Goal: Task Accomplishment & Management: Complete application form

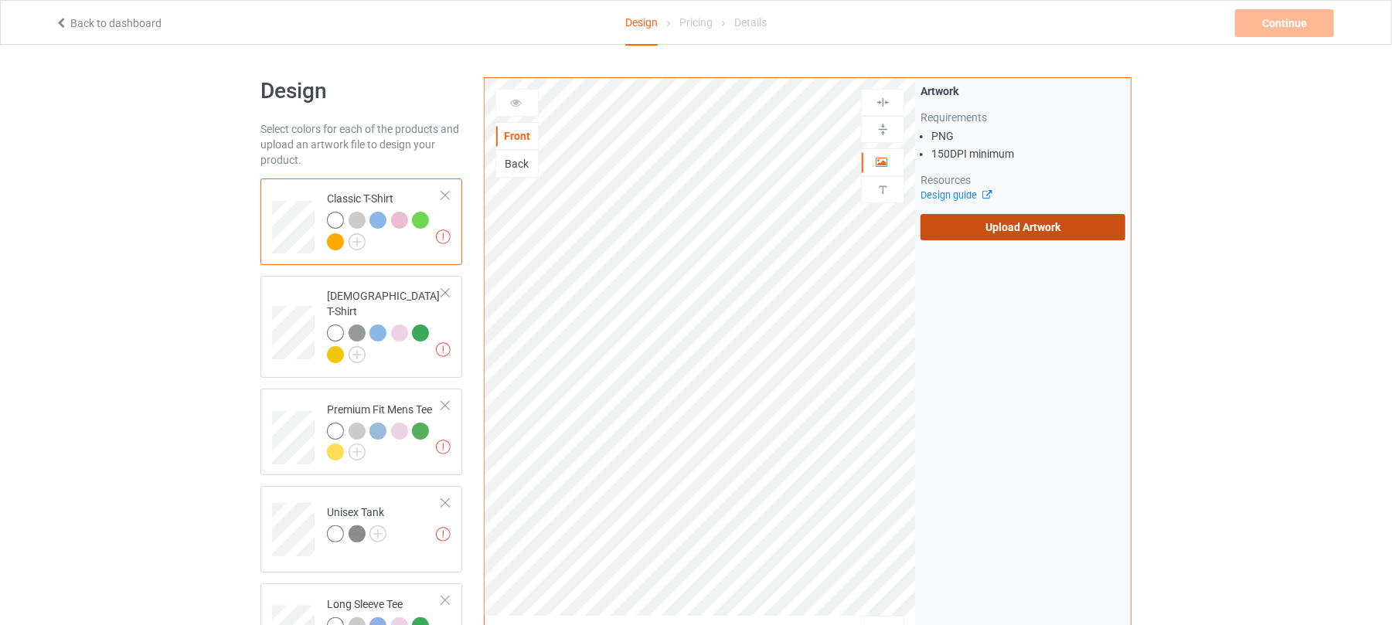
click at [1033, 237] on label "Upload Artwork" at bounding box center [1023, 227] width 205 height 26
click at [0, 0] on input "Upload Artwork" at bounding box center [0, 0] width 0 height 0
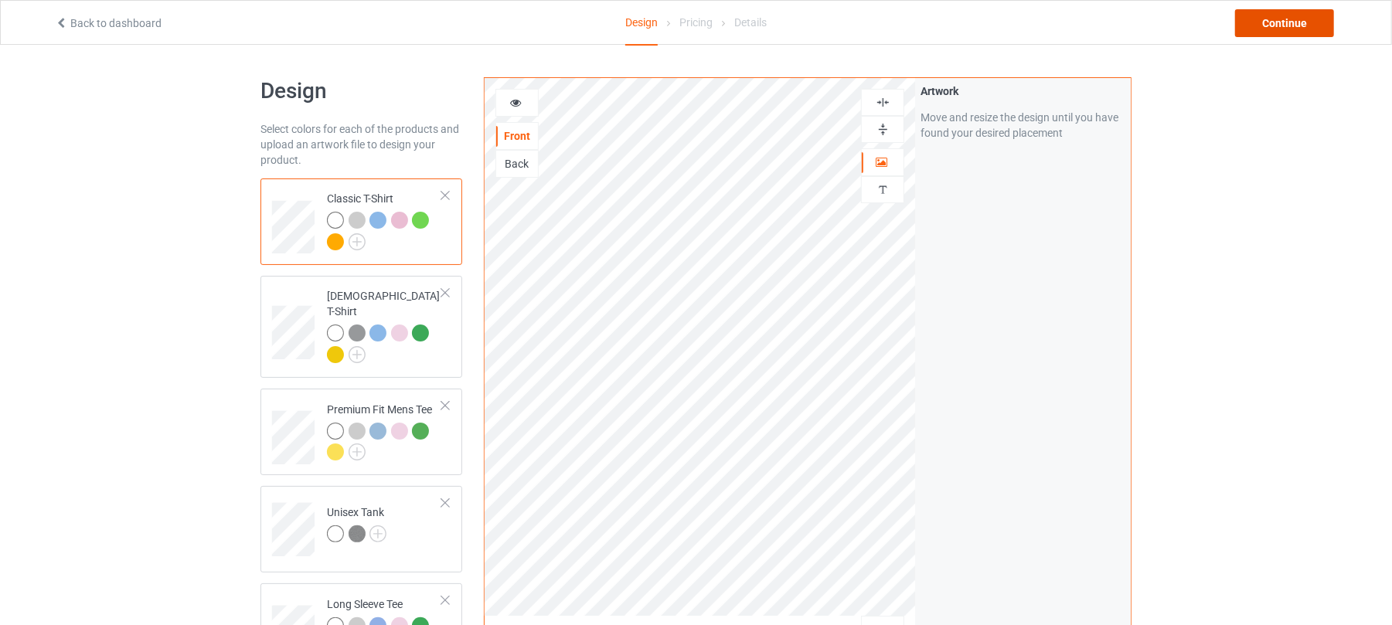
click at [1287, 29] on div "Continue" at bounding box center [1284, 23] width 99 height 28
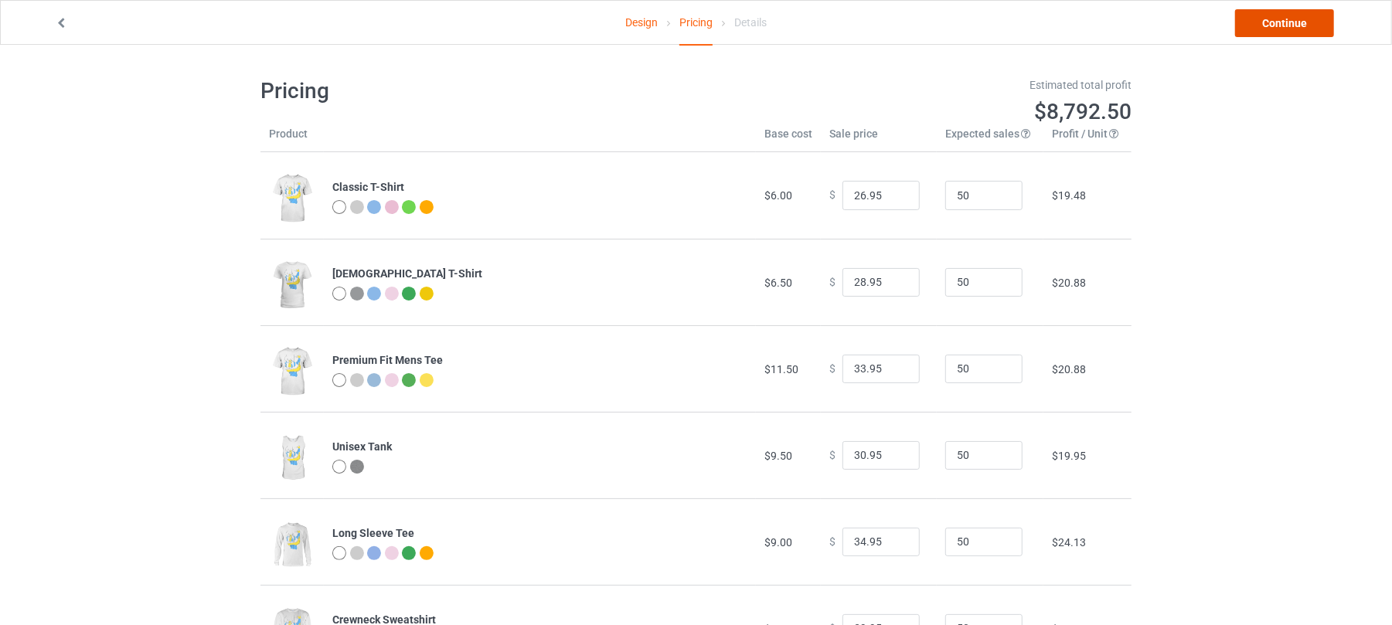
click at [1275, 26] on link "Continue" at bounding box center [1284, 23] width 99 height 28
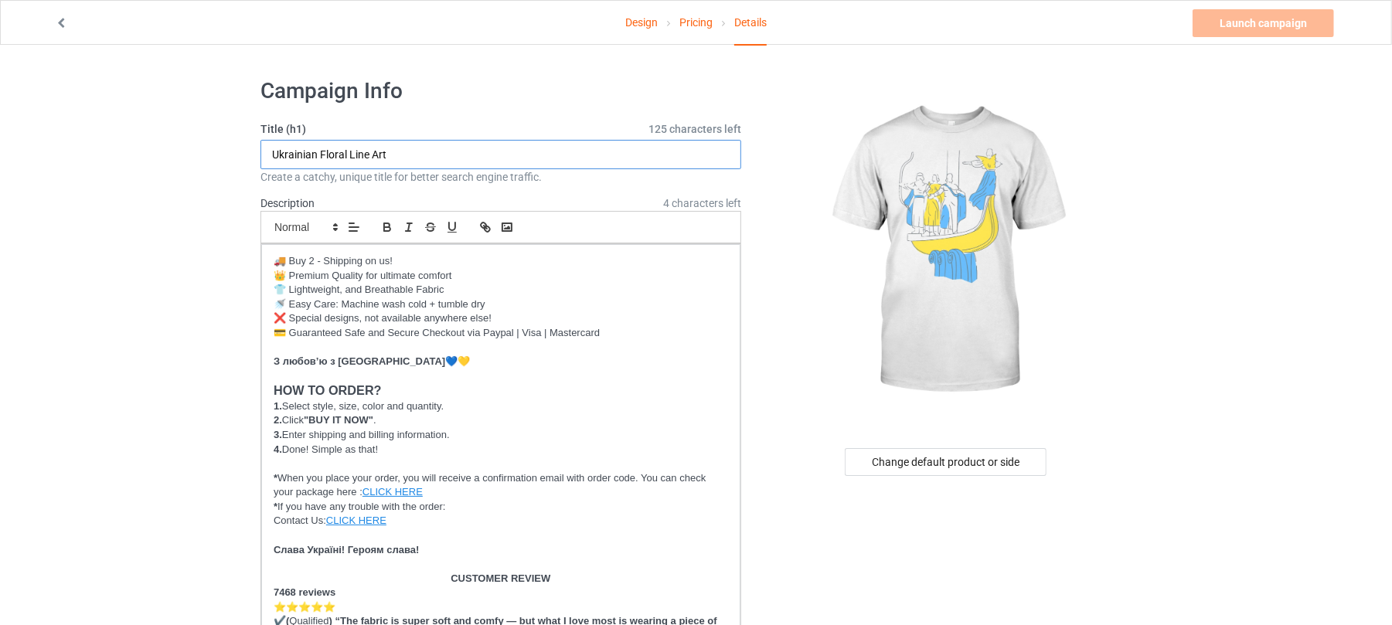
drag, startPoint x: 431, startPoint y: 148, endPoint x: 46, endPoint y: 145, distance: 384.1
paste input "The Founders of Kyiv"
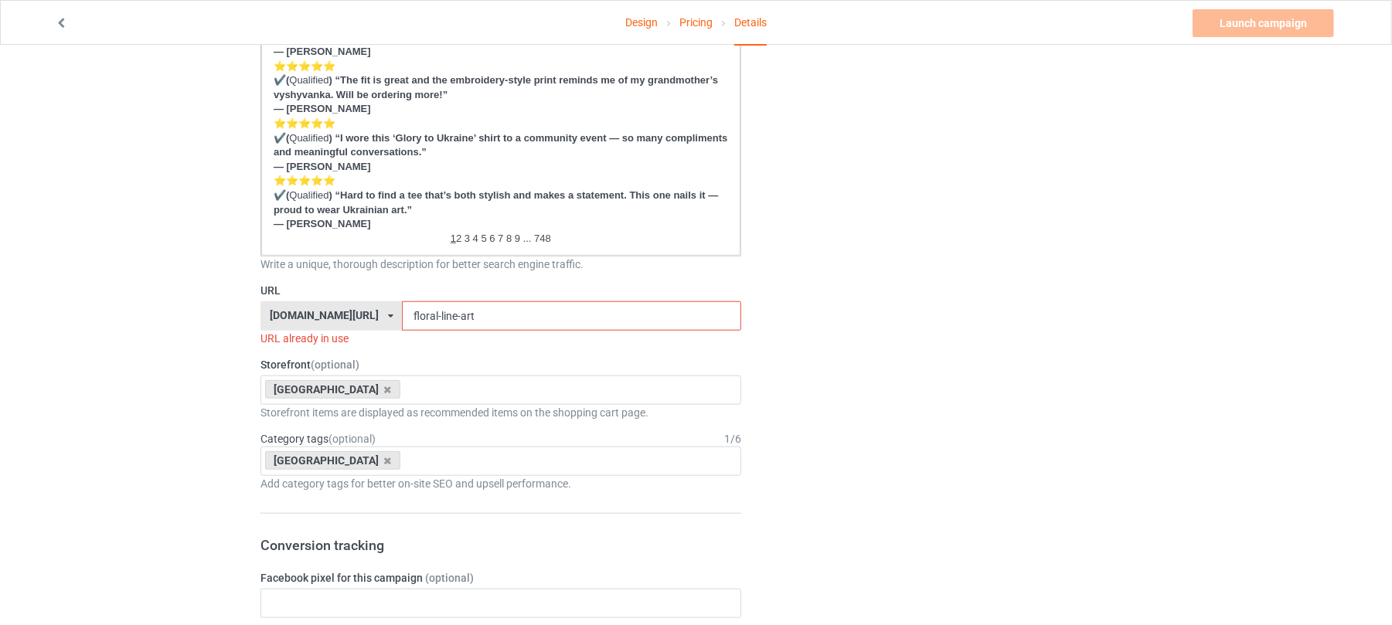
scroll to position [1030, 0]
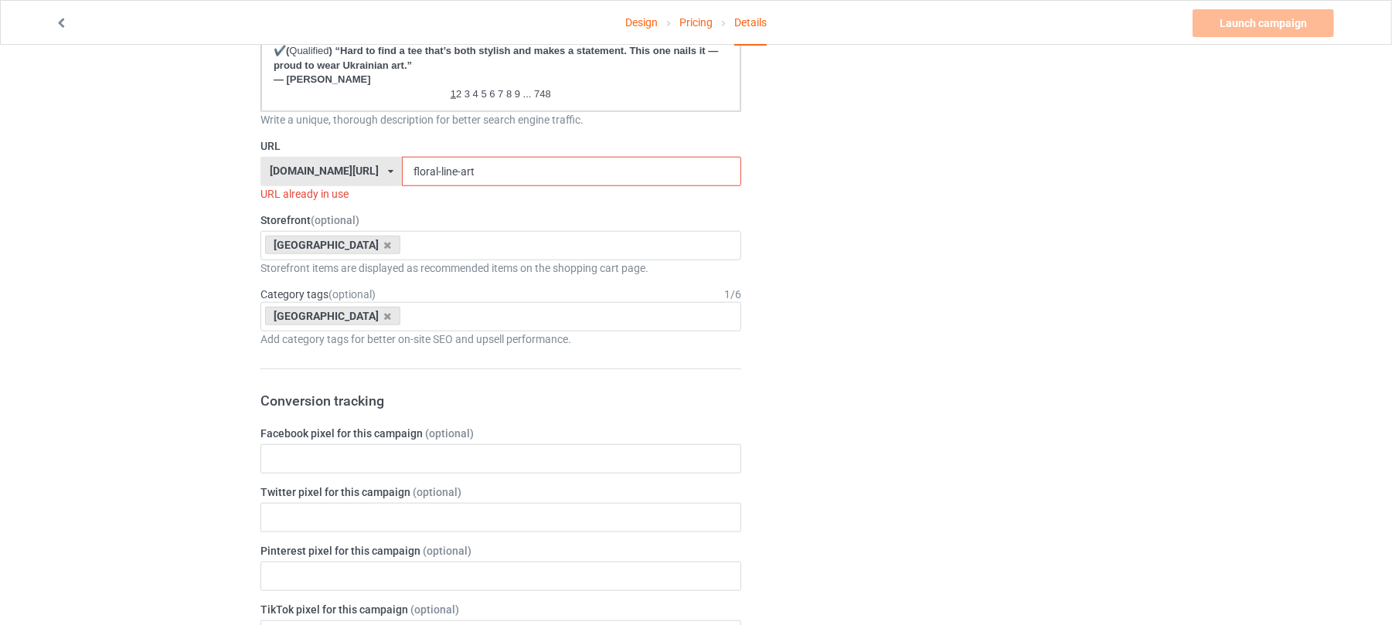
type input "The Founders of Kyiv"
drag, startPoint x: 474, startPoint y: 168, endPoint x: 211, endPoint y: 165, distance: 262.8
click at [221, 165] on div "Design Pricing Details Launch campaign Invalid campaign URL Campaign Info Title…" at bounding box center [696, 240] width 1392 height 2450
paste input "The Founders of Kyiv"
click at [411, 170] on input "The Founders of Kyiv" at bounding box center [571, 171] width 339 height 29
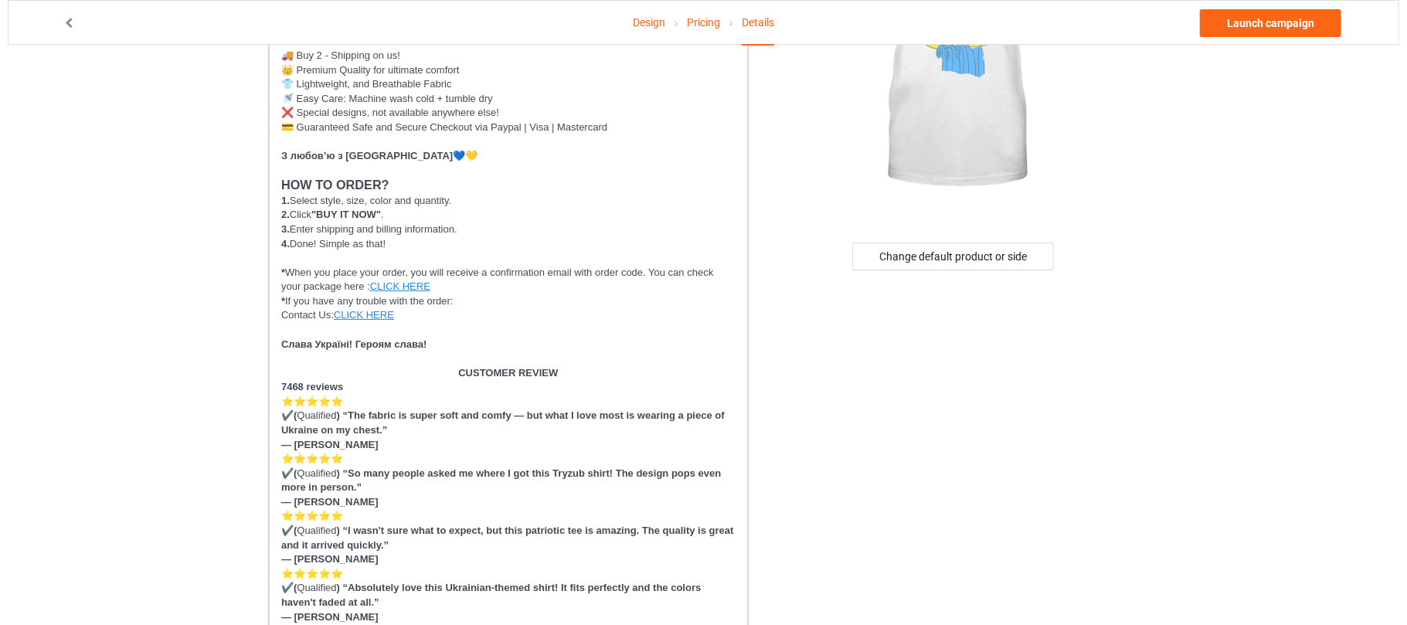
scroll to position [0, 0]
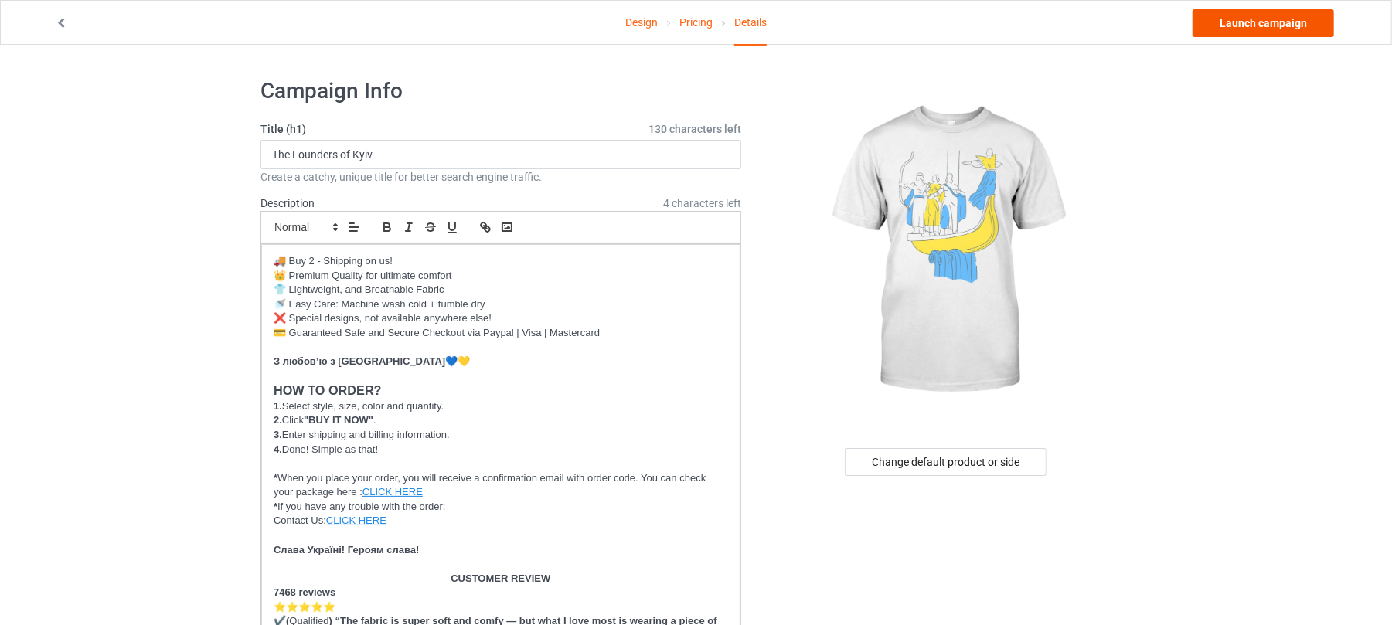
type input "founders-kyiv"
click at [1268, 15] on link "Launch campaign" at bounding box center [1263, 23] width 141 height 28
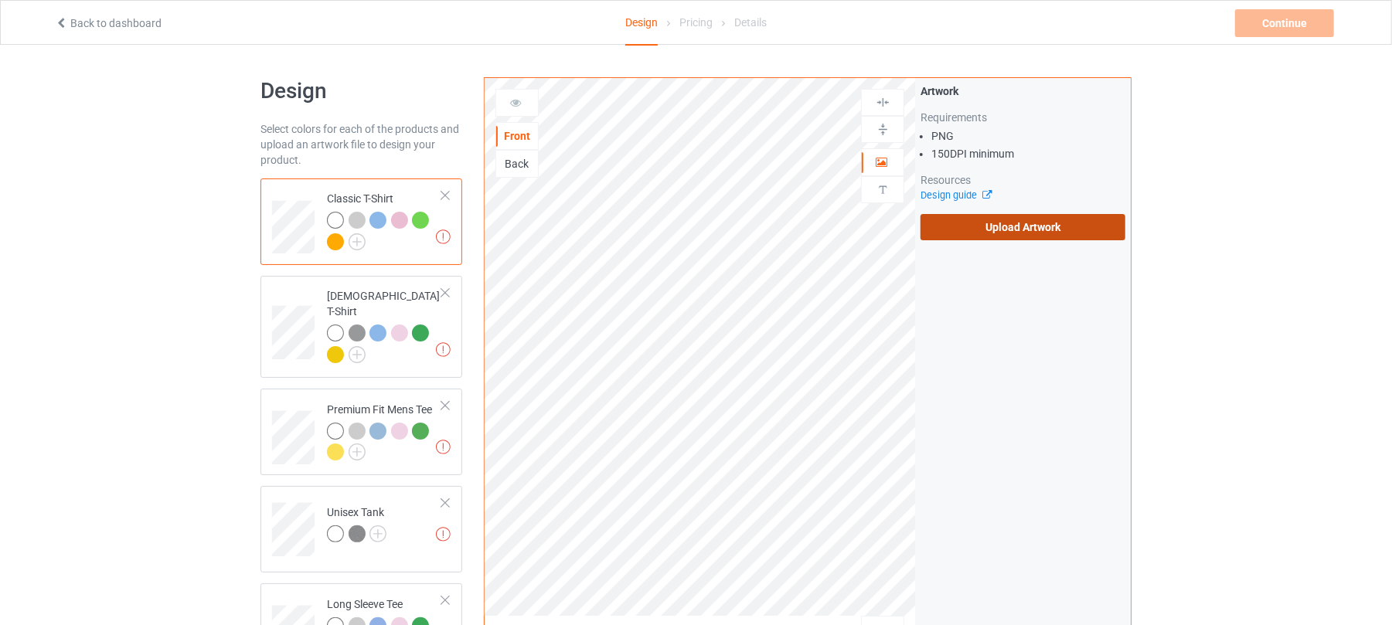
click at [1046, 220] on label "Upload Artwork" at bounding box center [1023, 227] width 205 height 26
click at [0, 0] on input "Upload Artwork" at bounding box center [0, 0] width 0 height 0
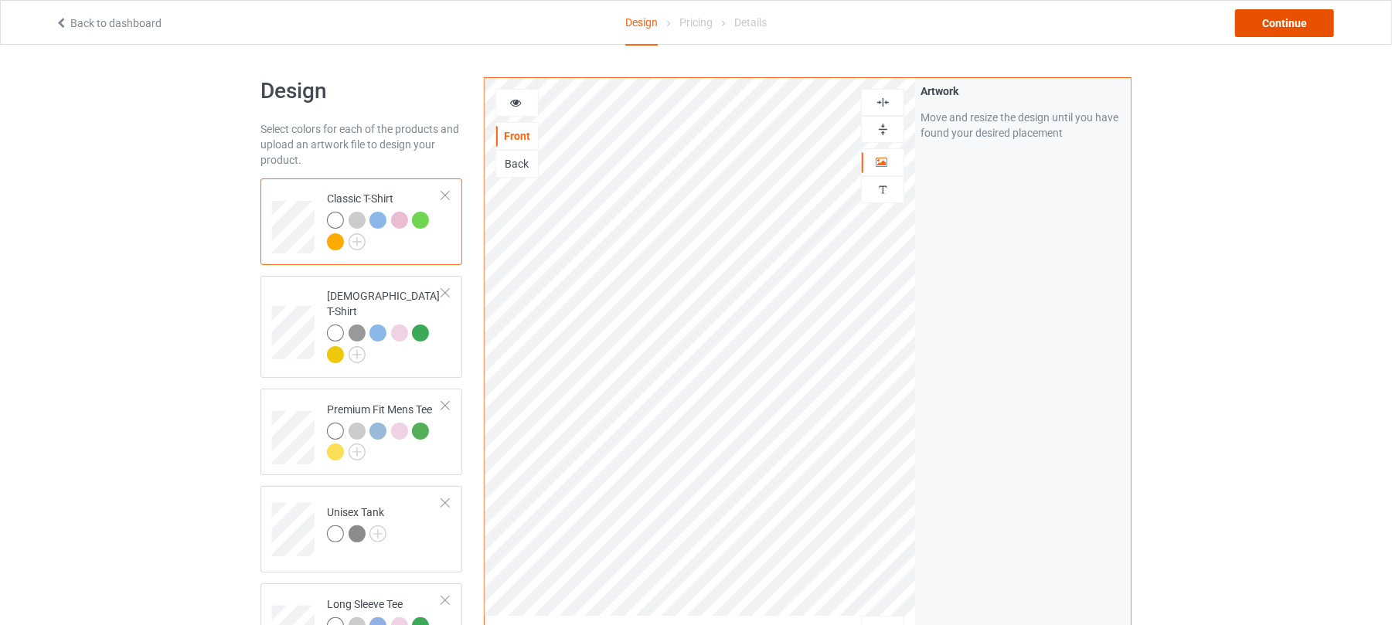
click at [1281, 19] on div "Continue" at bounding box center [1284, 23] width 99 height 28
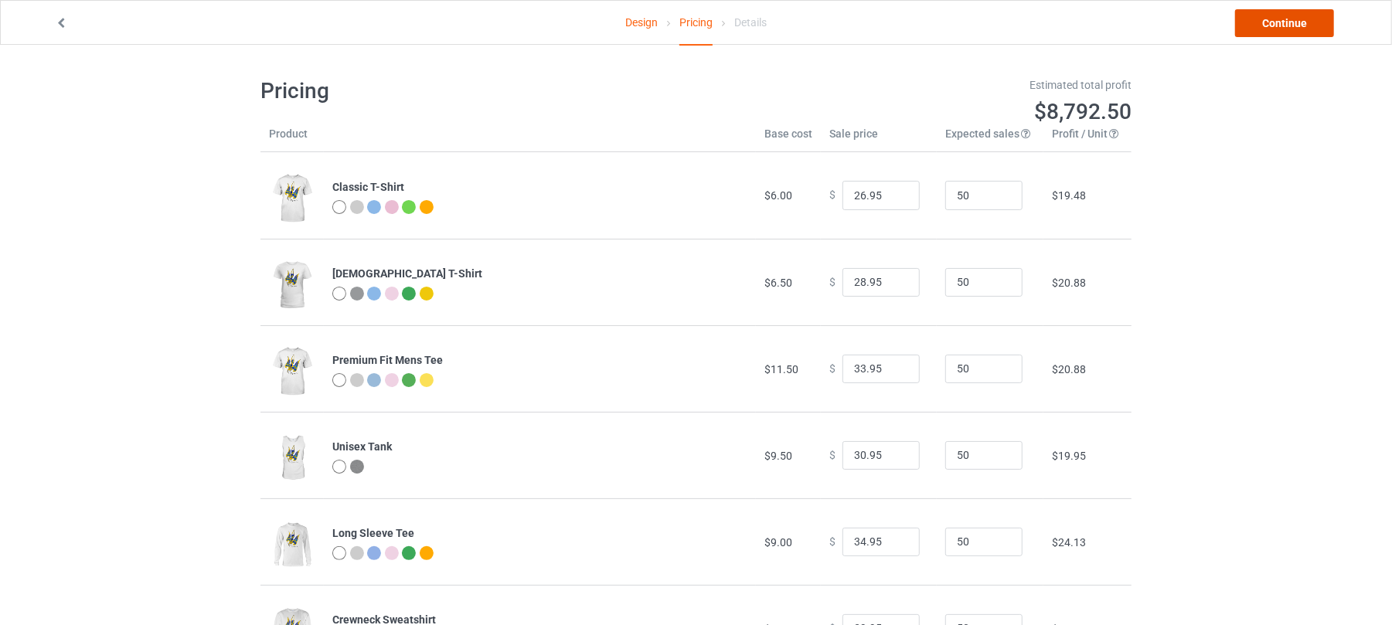
click at [1297, 16] on link "Continue" at bounding box center [1284, 23] width 99 height 28
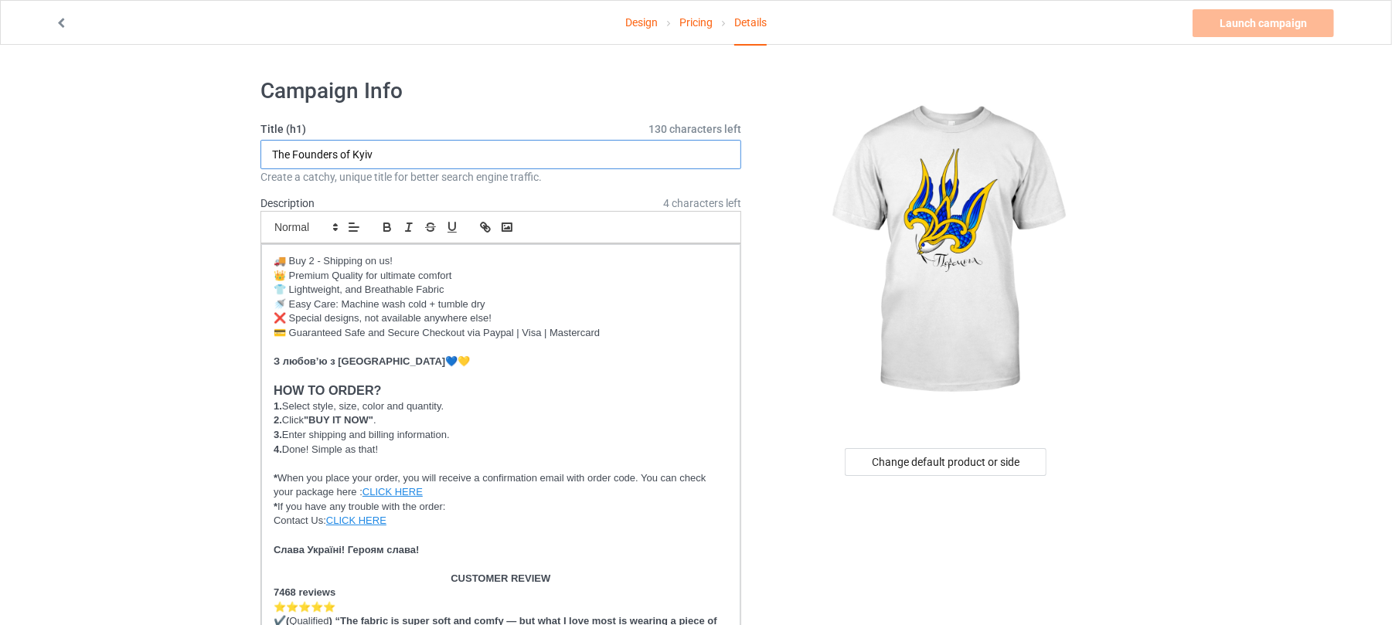
drag, startPoint x: 452, startPoint y: 151, endPoint x: 26, endPoint y: 164, distance: 426.1
paste input "Victory"
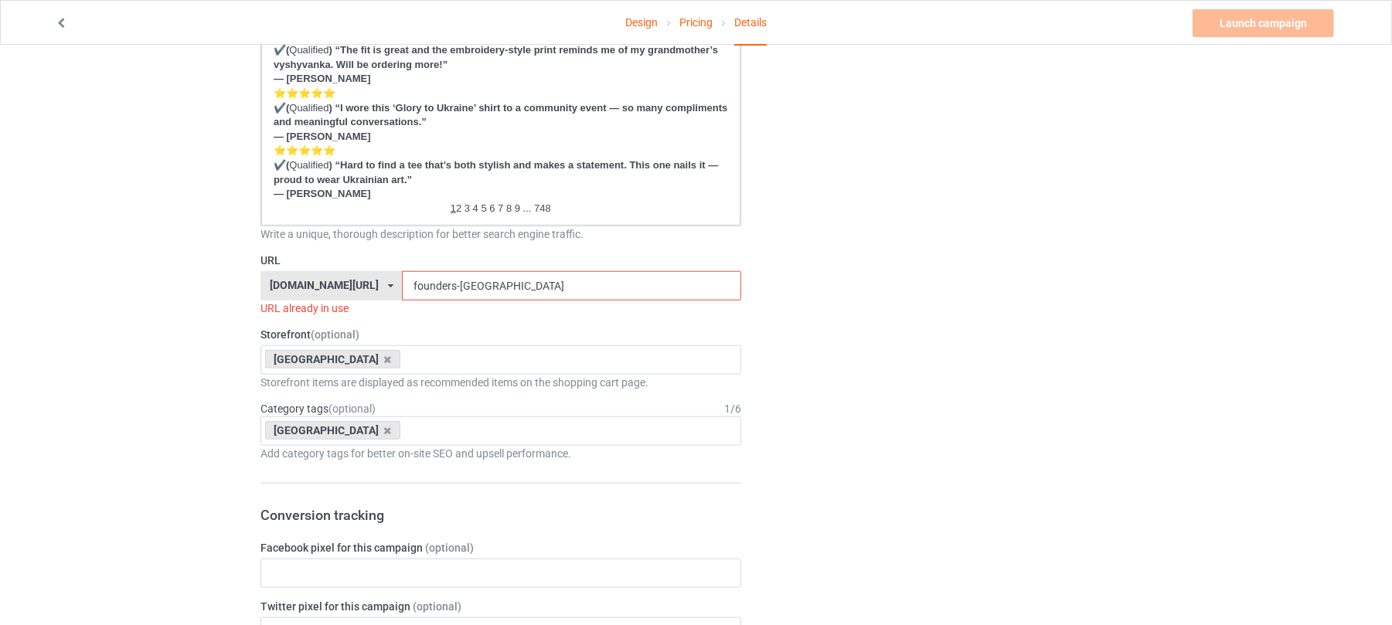
scroll to position [927, 0]
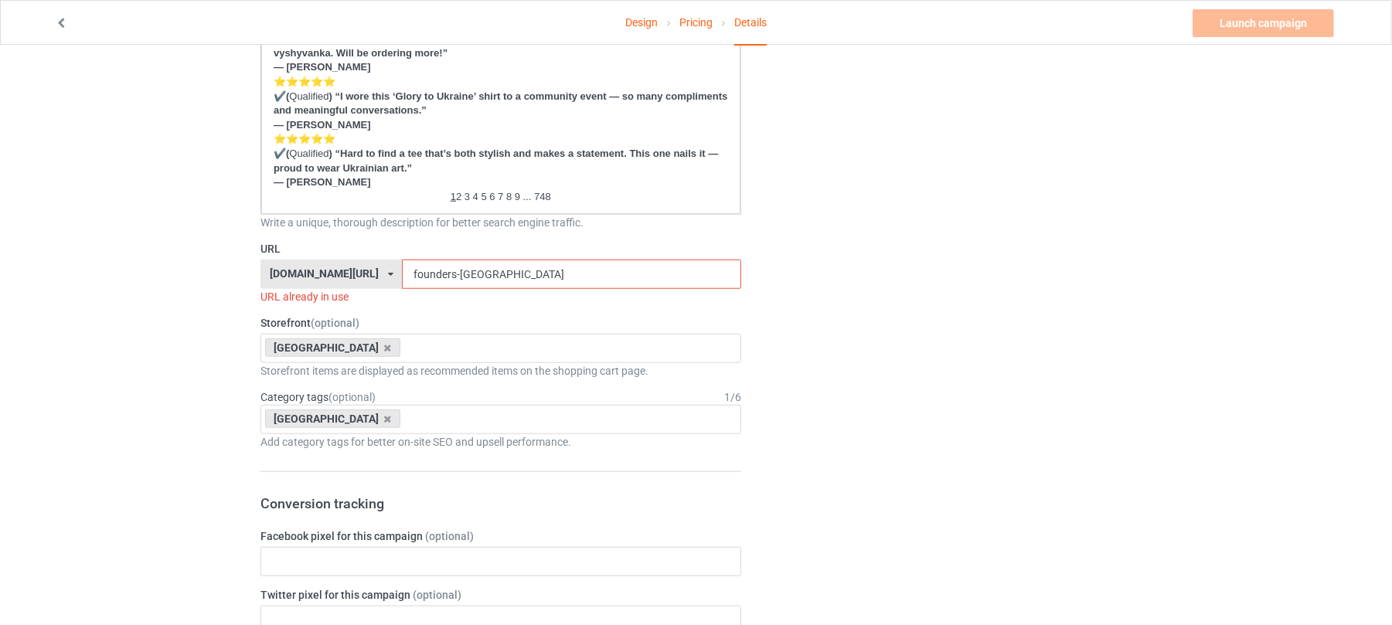
type input "Victory"
drag, startPoint x: 505, startPoint y: 266, endPoint x: 158, endPoint y: 263, distance: 346.3
click at [162, 263] on div "Design Pricing Details Launch campaign Invalid campaign URL Campaign Info Title…" at bounding box center [696, 342] width 1392 height 2450
paste input "Victory"
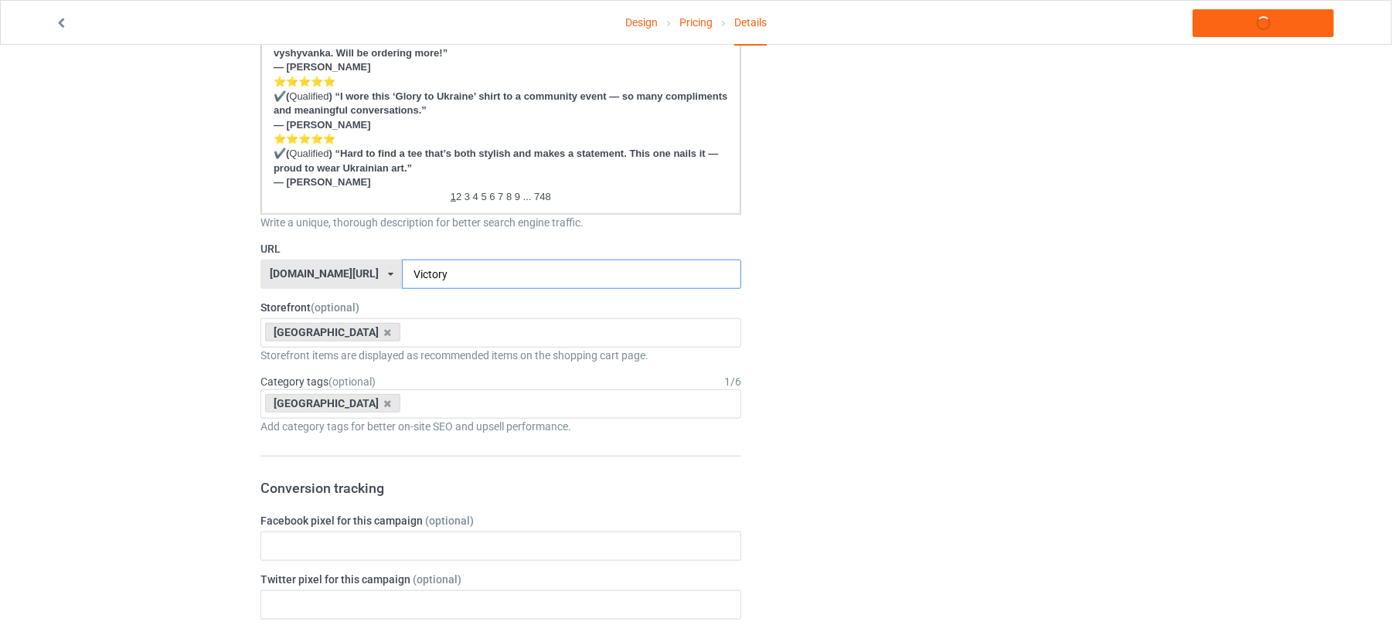
click at [402, 267] on input "Victory" at bounding box center [571, 274] width 339 height 29
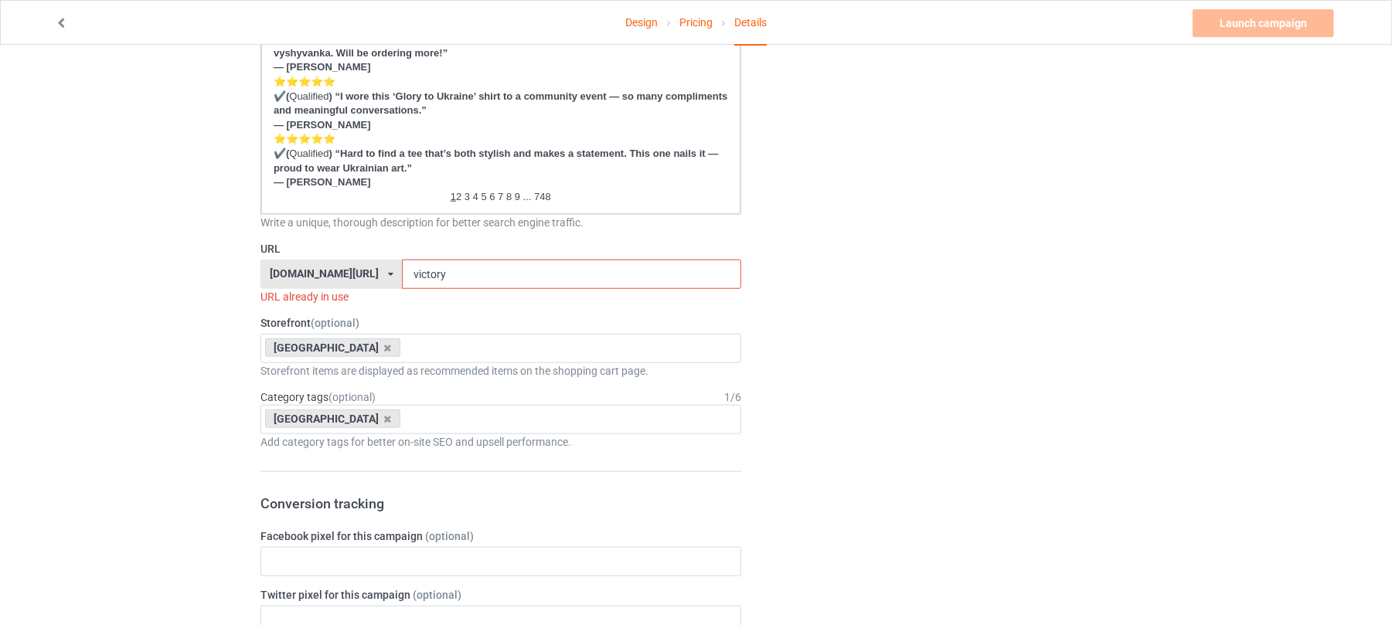
click at [1081, 337] on div "Change default product or side" at bounding box center [947, 342] width 390 height 2407
click at [437, 269] on input "victory" at bounding box center [571, 274] width 339 height 29
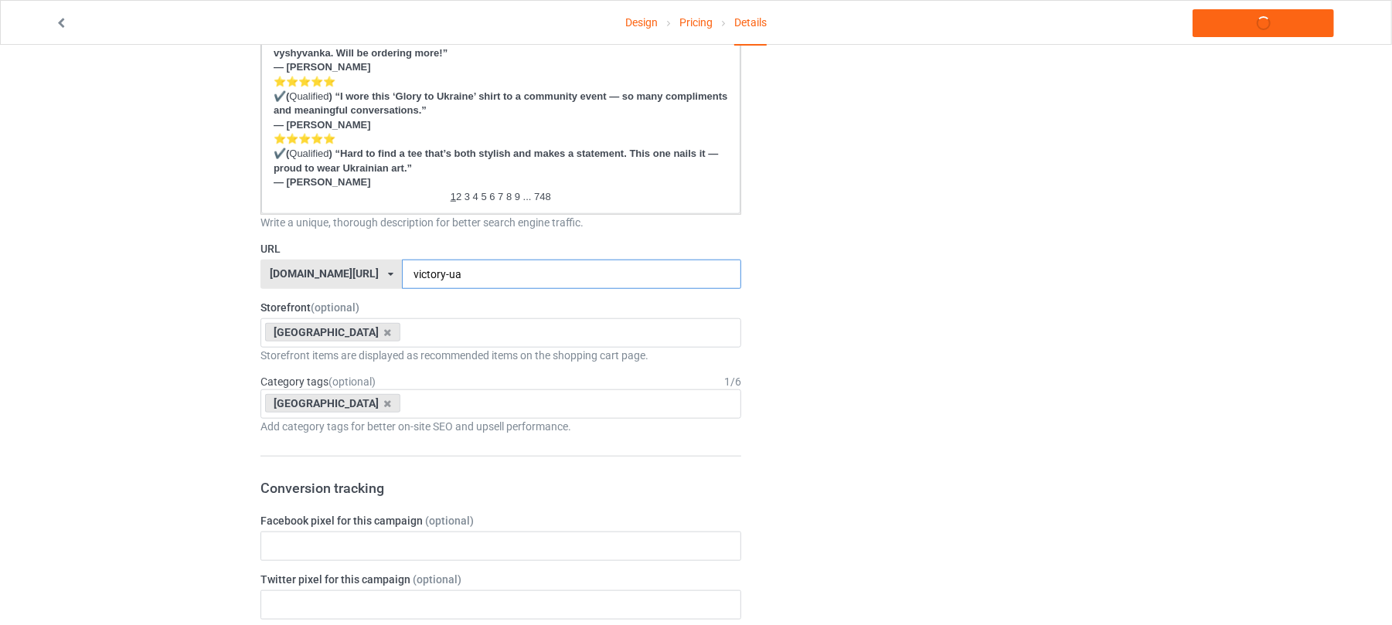
type input "victory-ua"
click at [1012, 210] on div "Change default product or side" at bounding box center [947, 334] width 390 height 2391
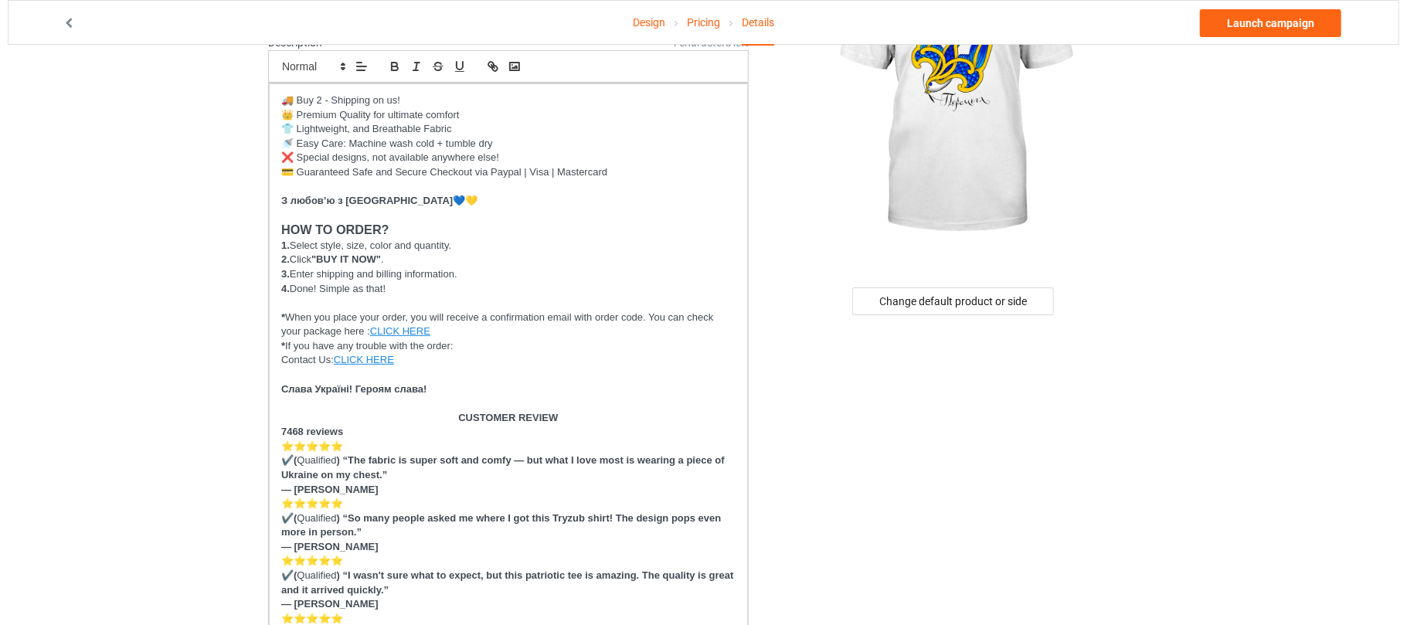
scroll to position [0, 0]
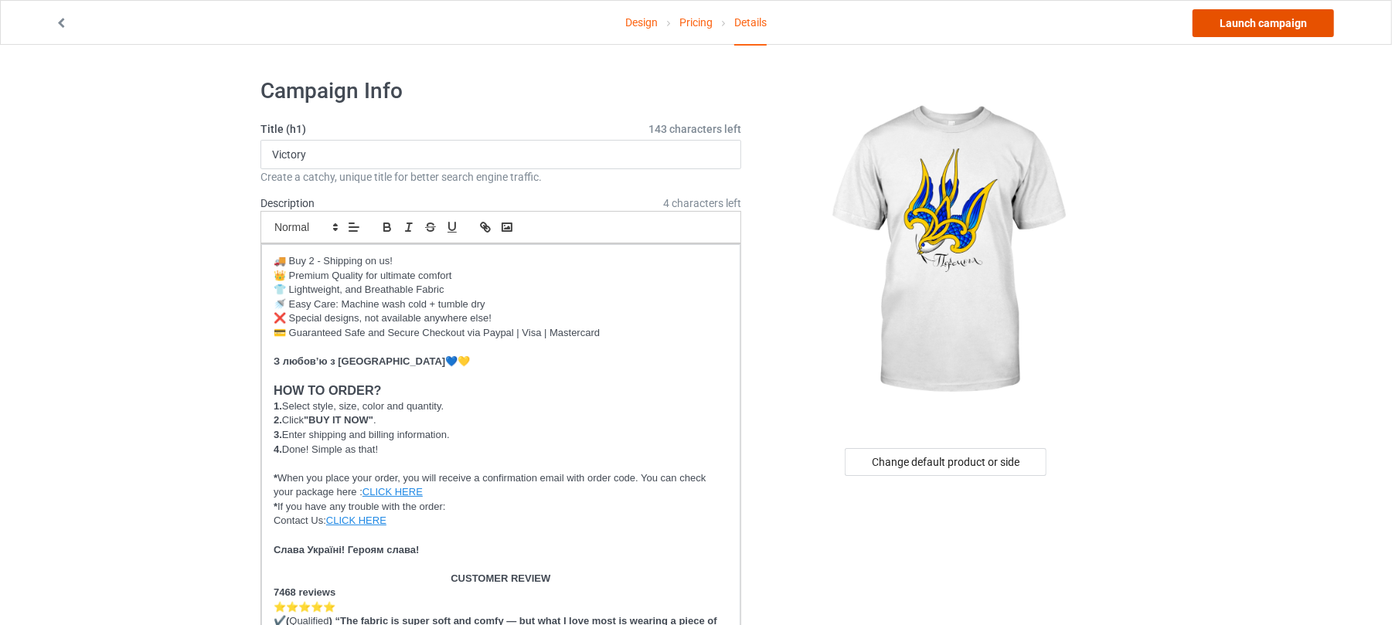
click at [1286, 26] on link "Launch campaign" at bounding box center [1263, 23] width 141 height 28
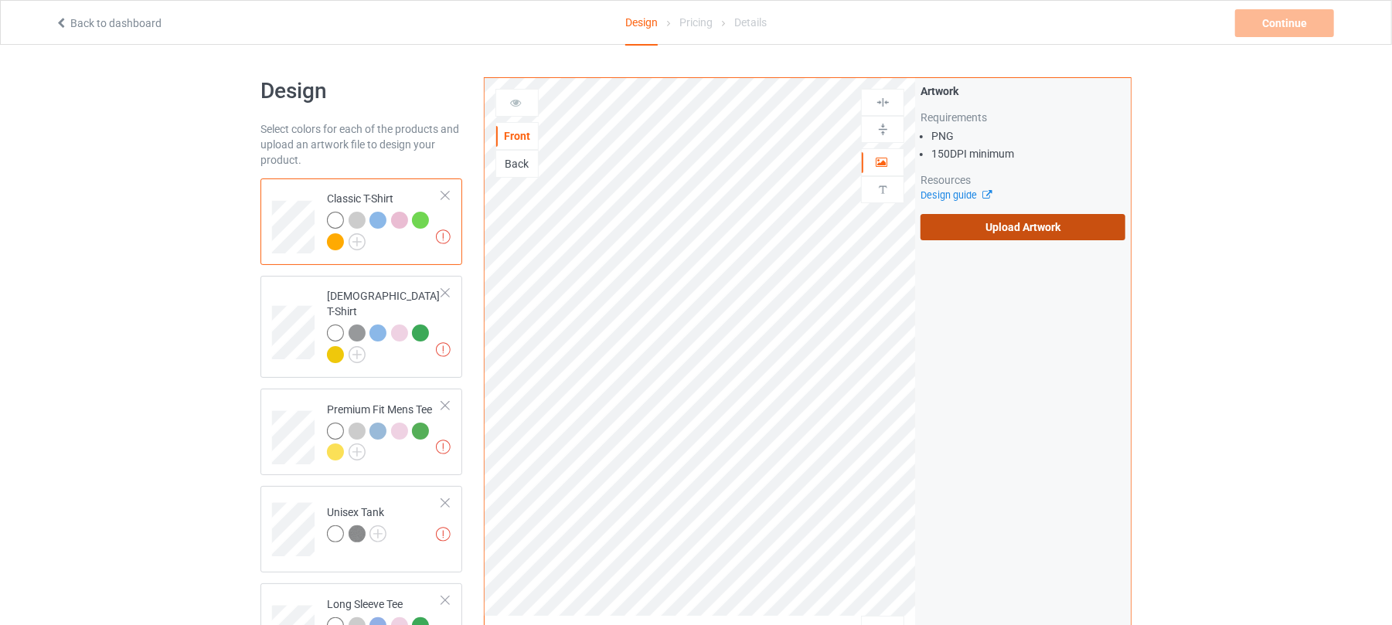
click at [1026, 220] on label "Upload Artwork" at bounding box center [1023, 227] width 205 height 26
click at [0, 0] on input "Upload Artwork" at bounding box center [0, 0] width 0 height 0
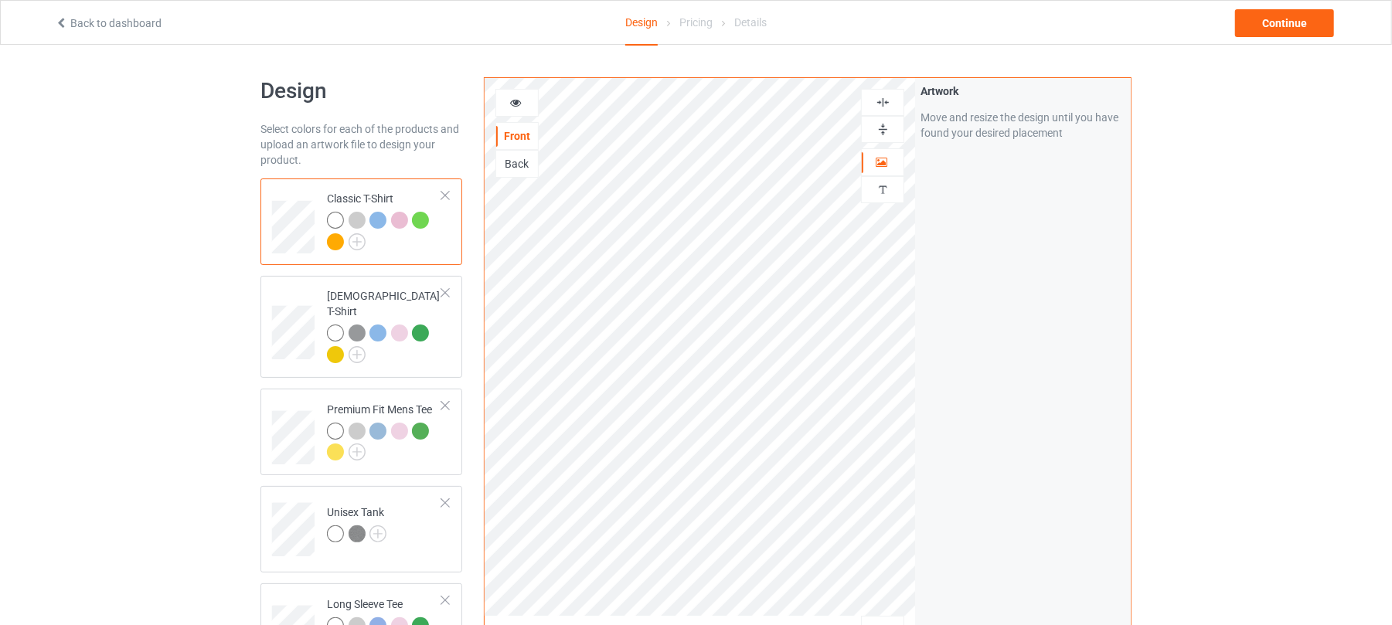
click at [890, 103] on div at bounding box center [883, 102] width 42 height 15
click at [887, 100] on img at bounding box center [883, 102] width 15 height 15
click at [1278, 28] on div "Continue" at bounding box center [1284, 23] width 99 height 28
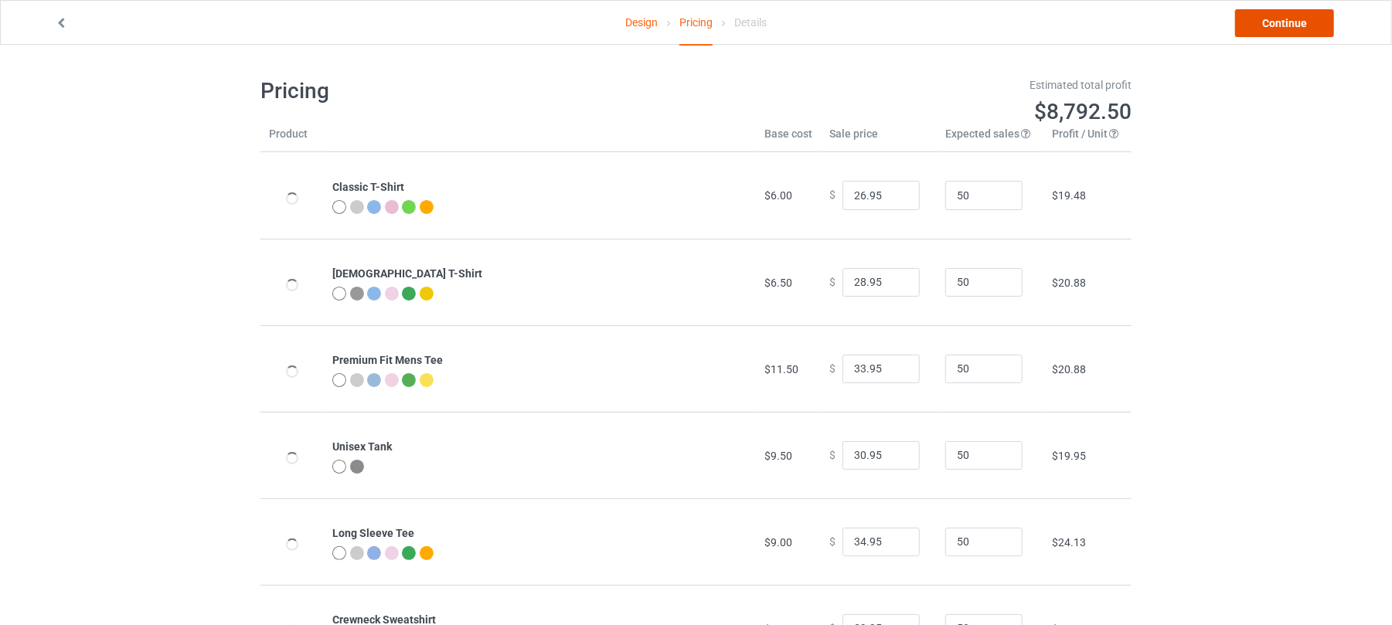
click at [1274, 26] on link "Continue" at bounding box center [1284, 23] width 99 height 28
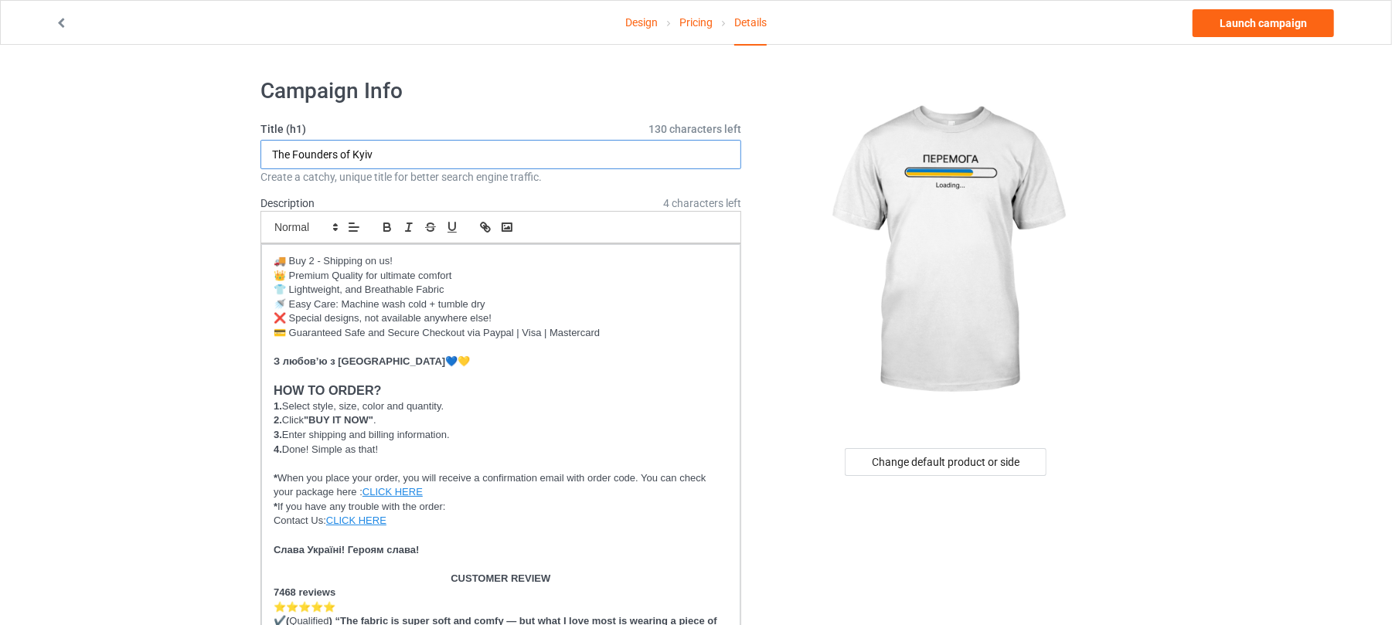
drag, startPoint x: 428, startPoint y: 155, endPoint x: 66, endPoint y: 147, distance: 362.6
paste input "Victory"
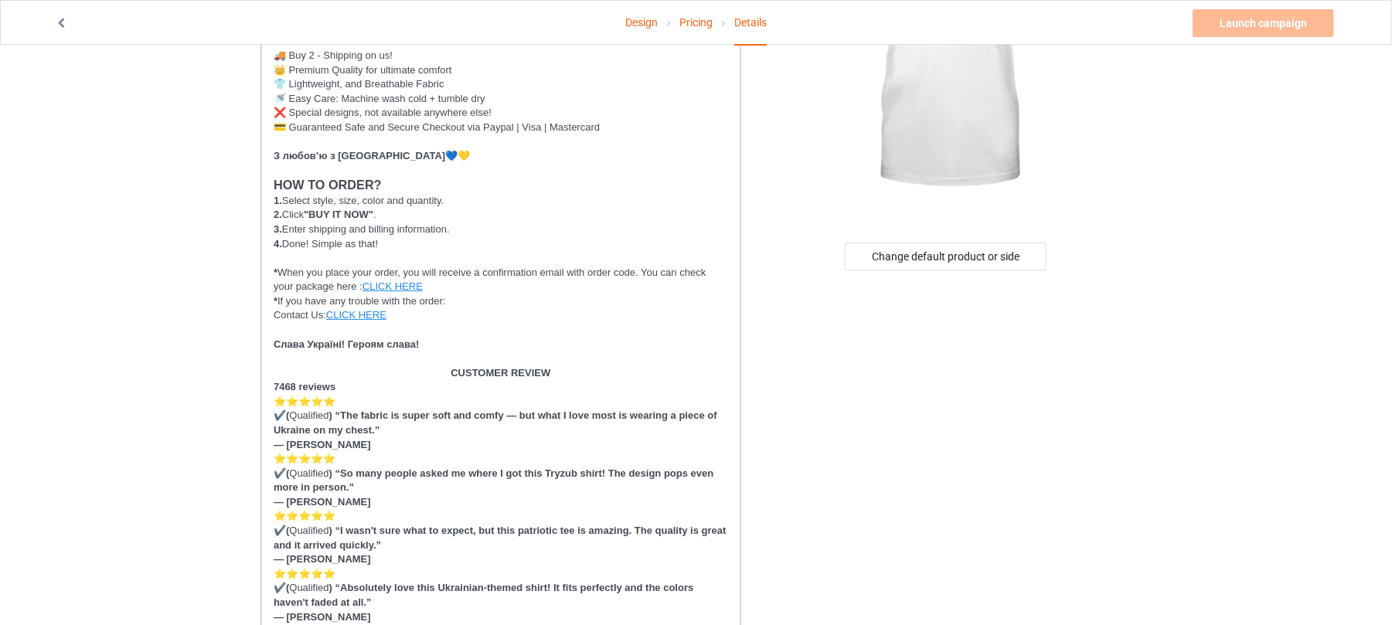
scroll to position [721, 0]
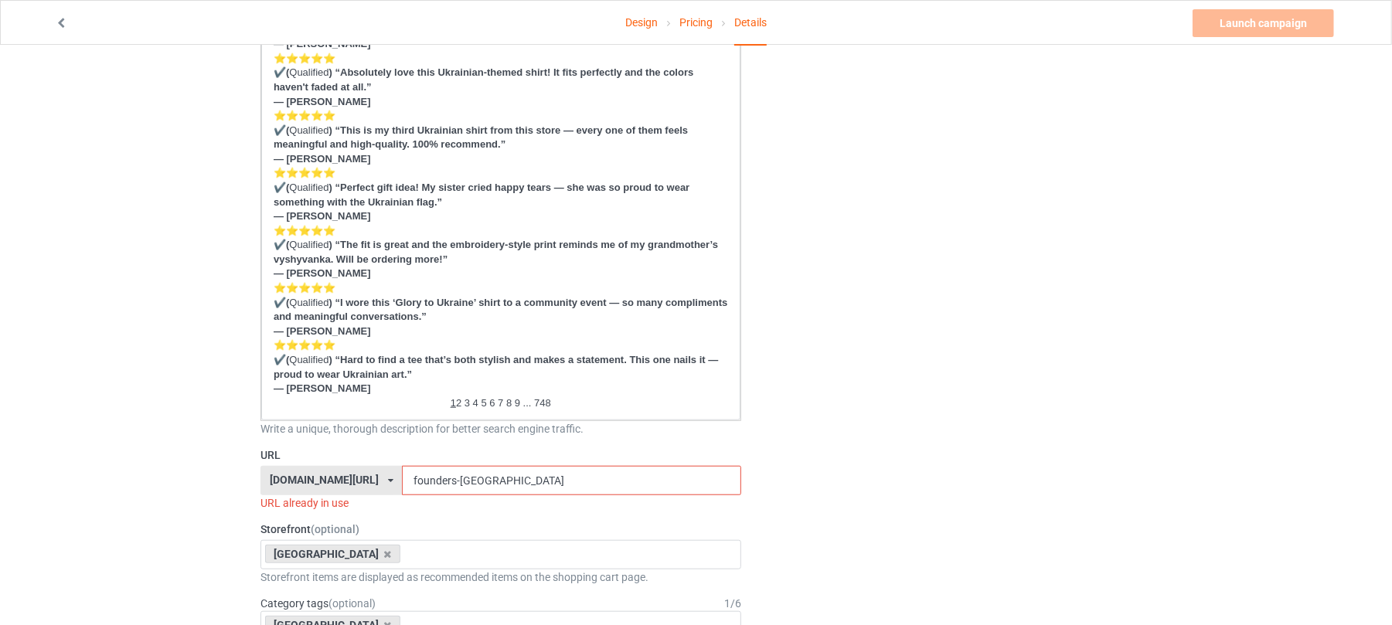
type input "Victory"
drag, startPoint x: 487, startPoint y: 473, endPoint x: 242, endPoint y: 475, distance: 245.0
click at [244, 473] on div "Design Pricing Details Launch campaign Invalid campaign URL Campaign Info Title…" at bounding box center [696, 549] width 1392 height 2450
paste input "Victory"
type input "г"
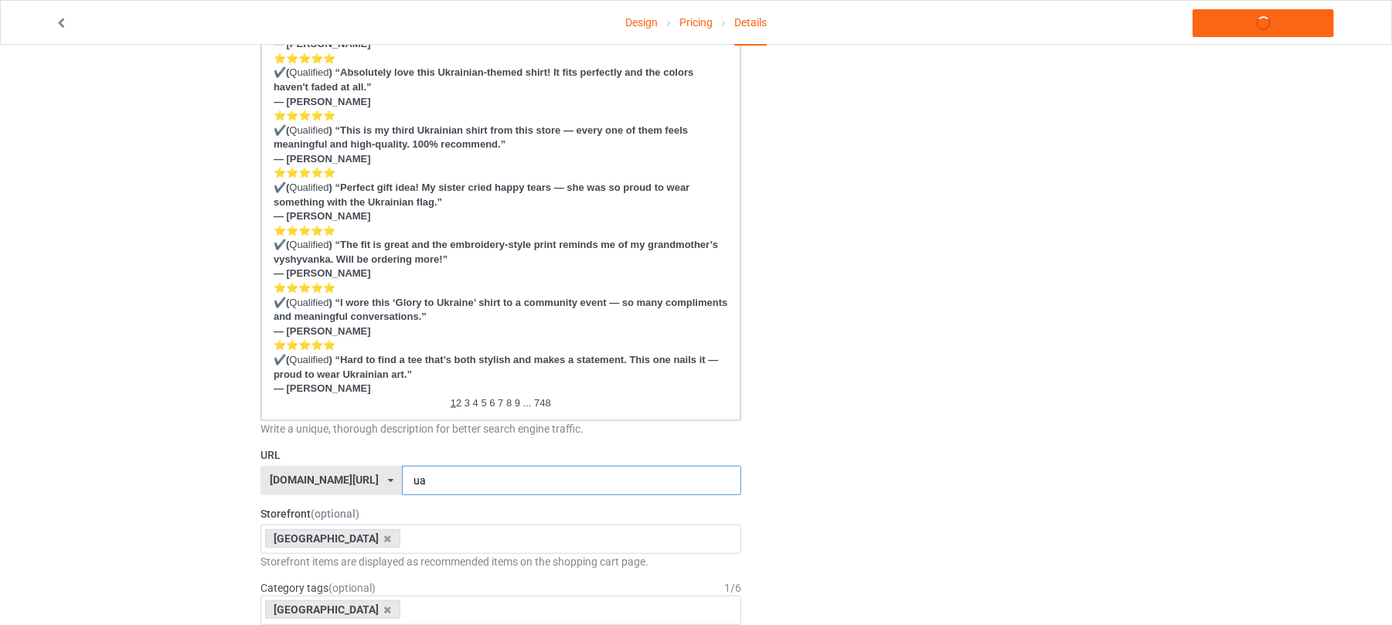
paste input "Victory"
click at [405, 478] on input "uaVictory" at bounding box center [571, 480] width 339 height 29
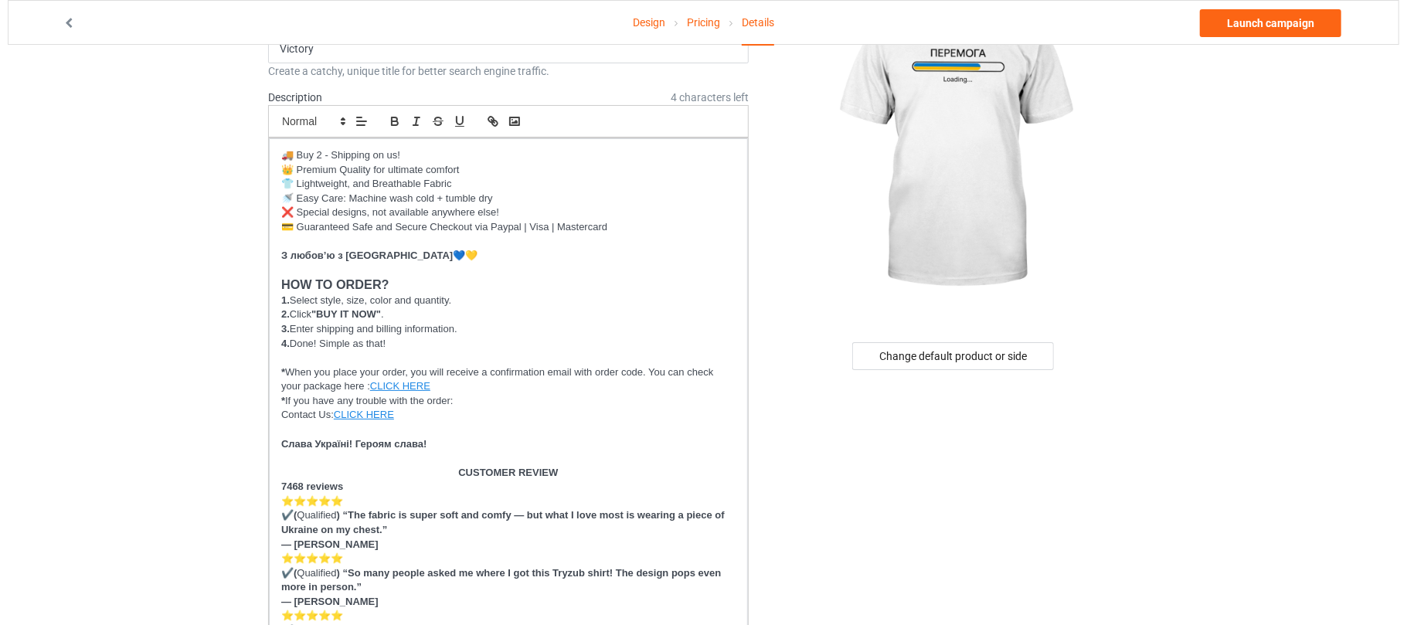
scroll to position [0, 0]
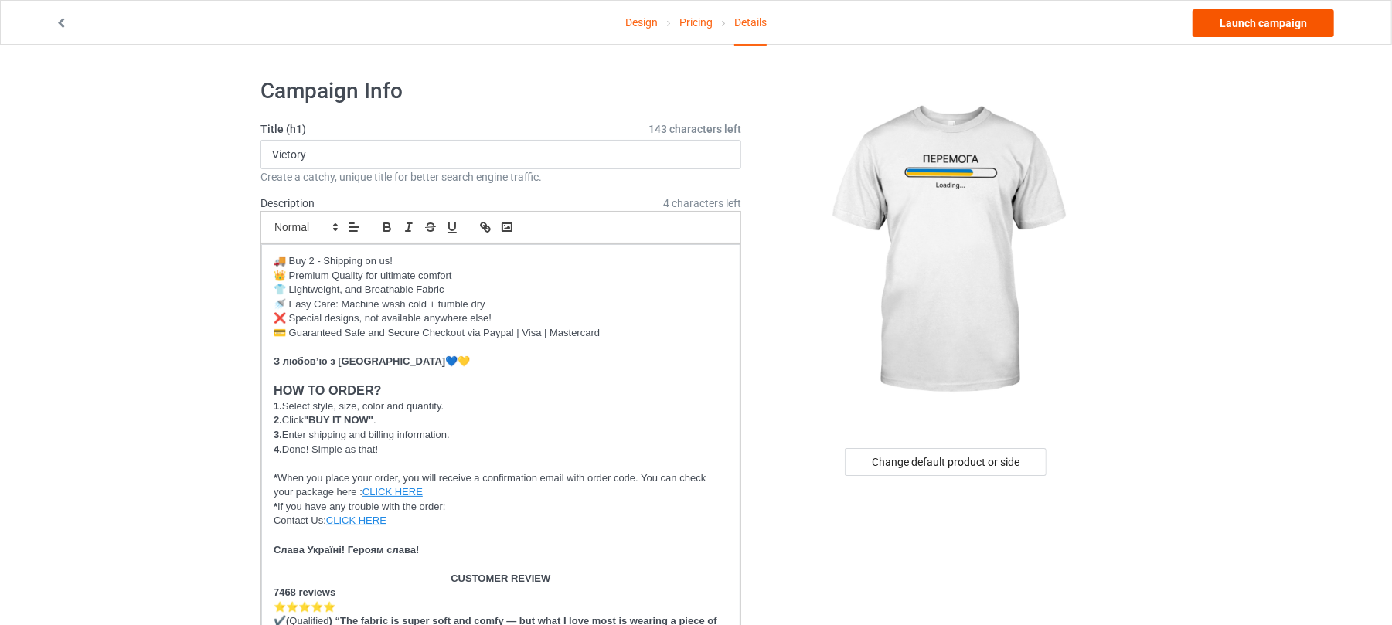
type input "uavictory"
click at [1260, 19] on link "Launch campaign" at bounding box center [1263, 23] width 141 height 28
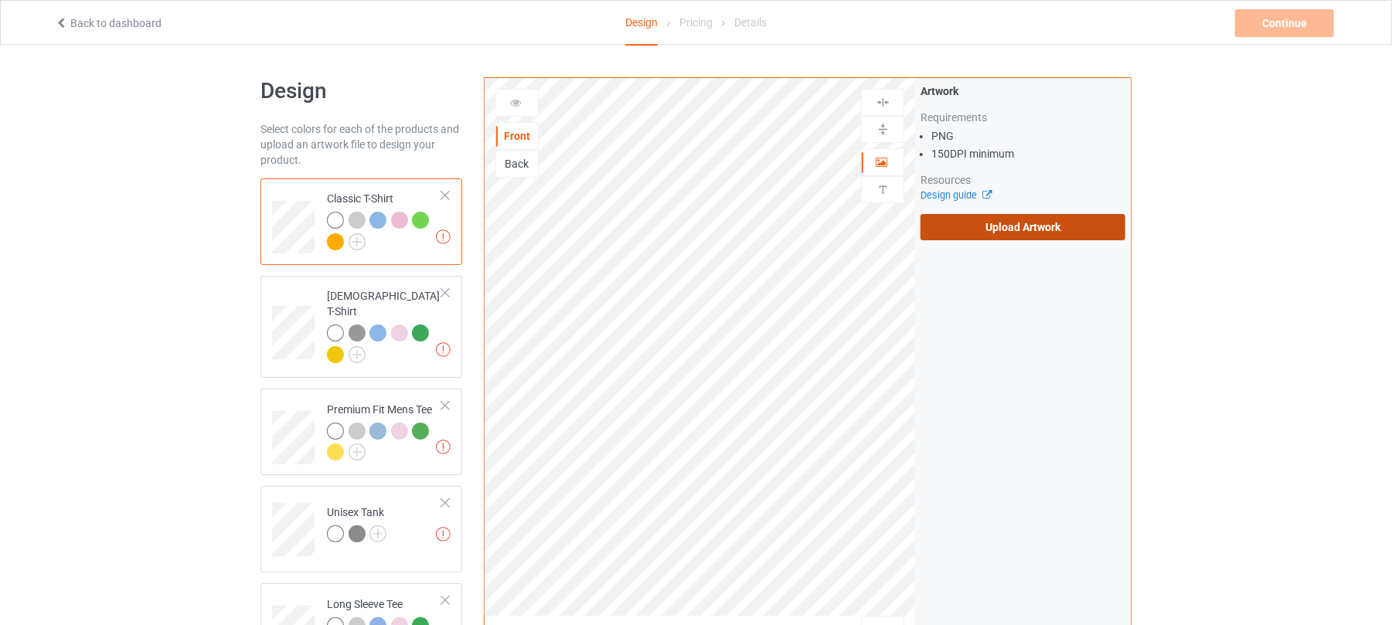
click at [1074, 238] on label "Upload Artwork" at bounding box center [1023, 227] width 205 height 26
click at [0, 0] on input "Upload Artwork" at bounding box center [0, 0] width 0 height 0
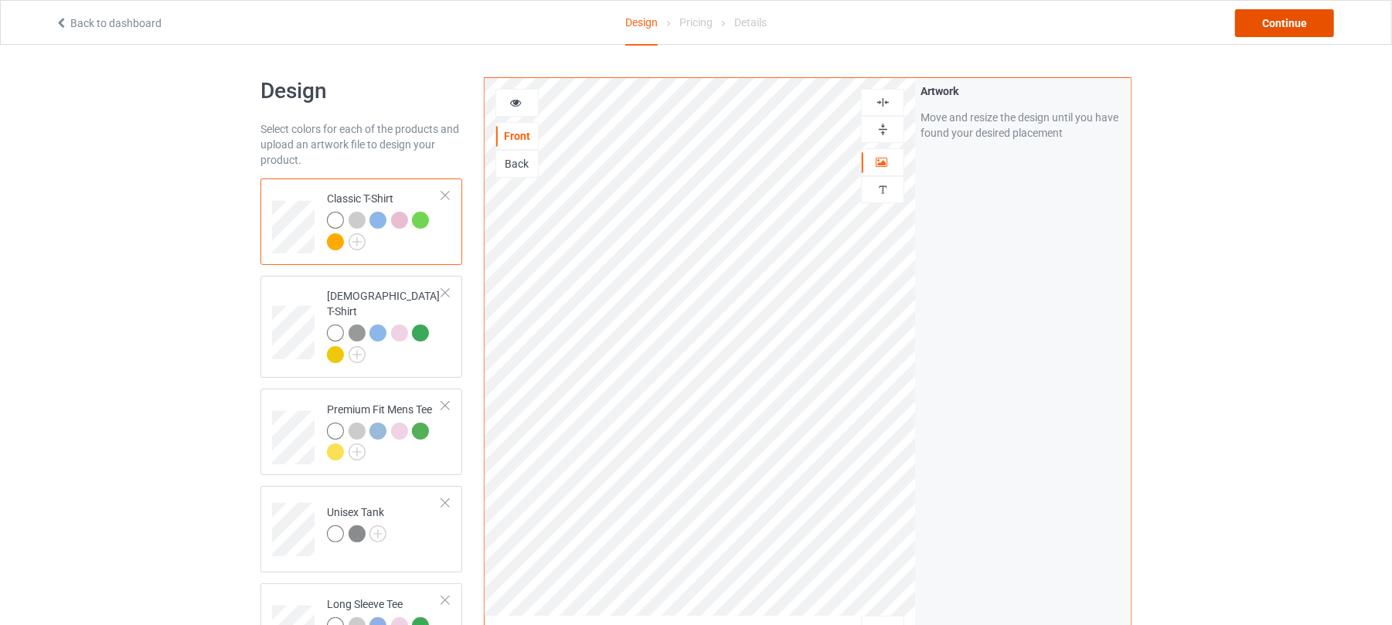
click at [1281, 22] on div "Continue" at bounding box center [1284, 23] width 99 height 28
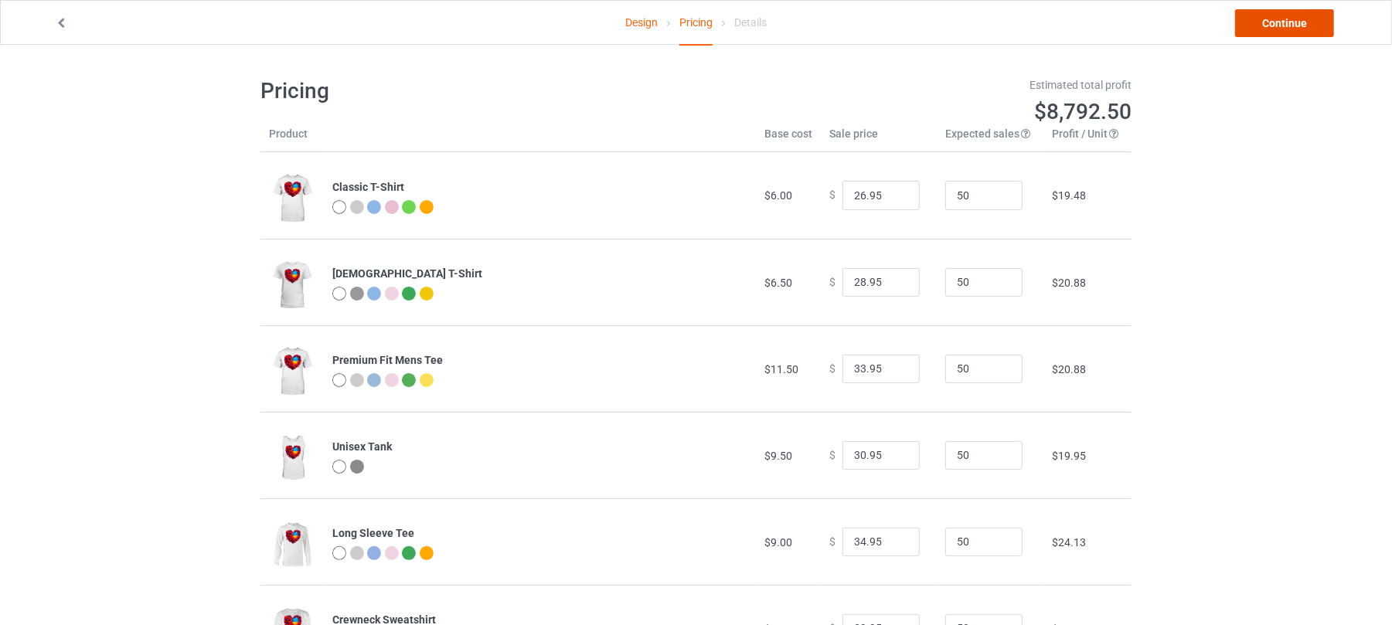
click at [1302, 26] on link "Continue" at bounding box center [1284, 23] width 99 height 28
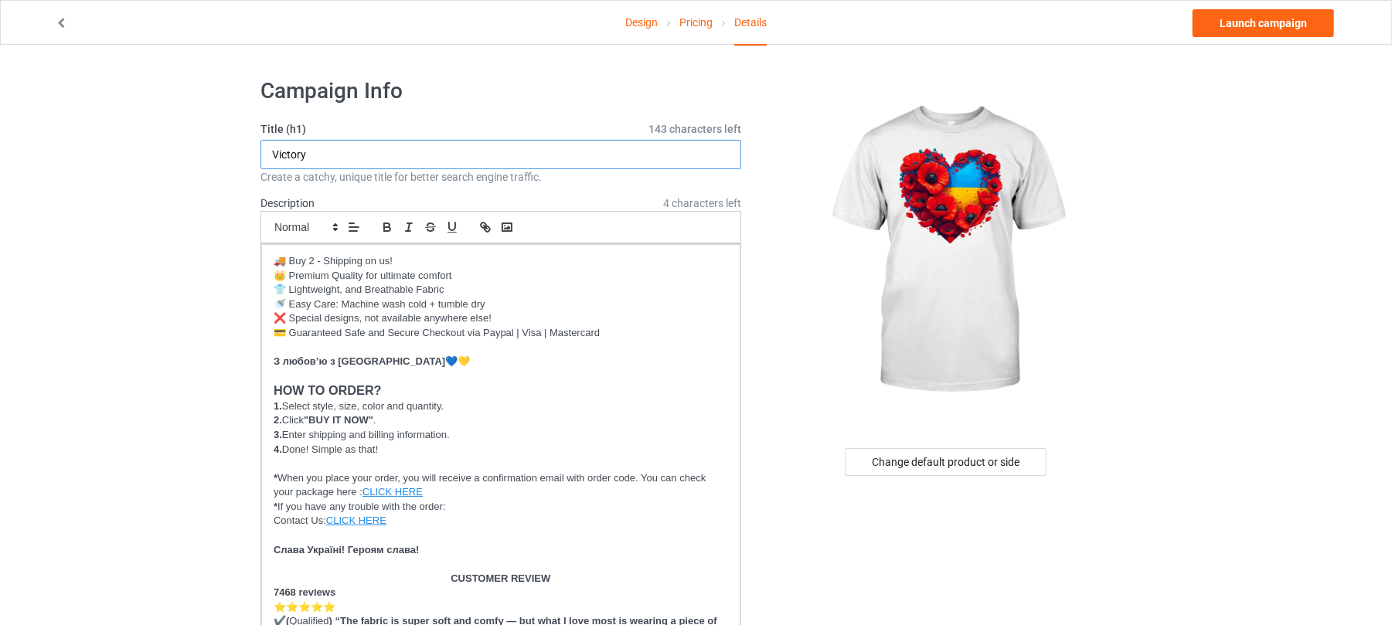
drag, startPoint x: 386, startPoint y: 153, endPoint x: 54, endPoint y: 152, distance: 332.4
paste input "Heart of [GEOGRAPHIC_DATA]"
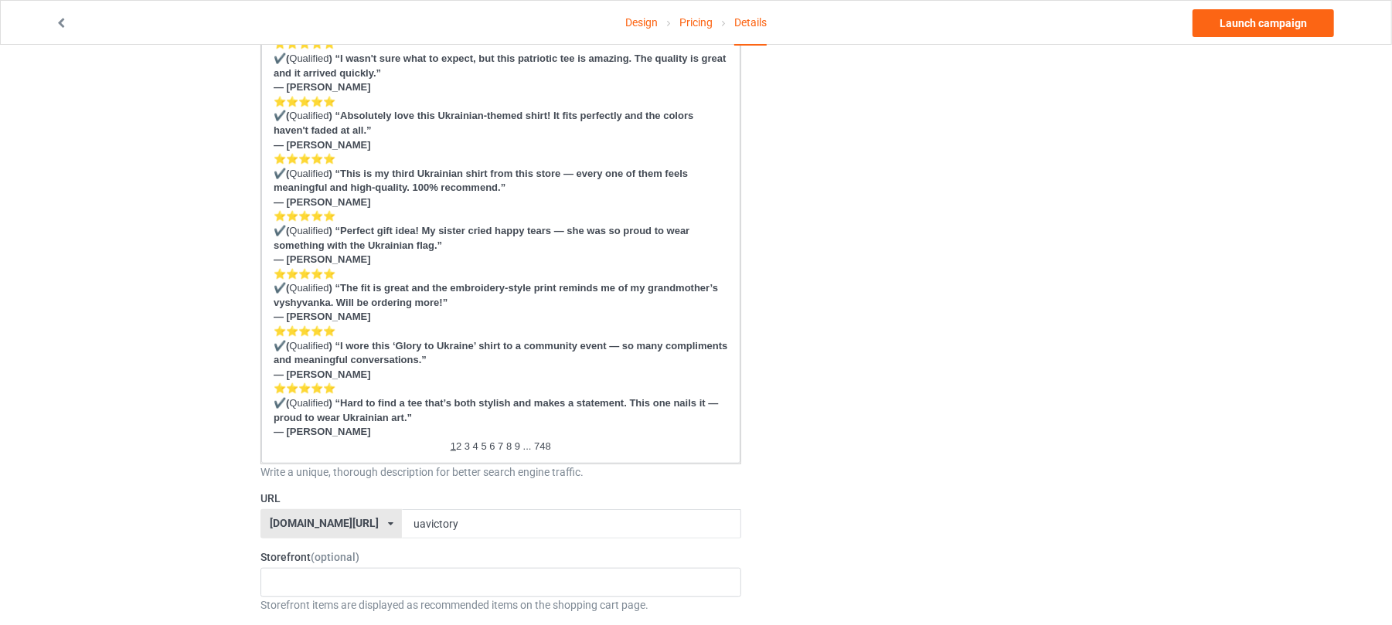
scroll to position [721, 0]
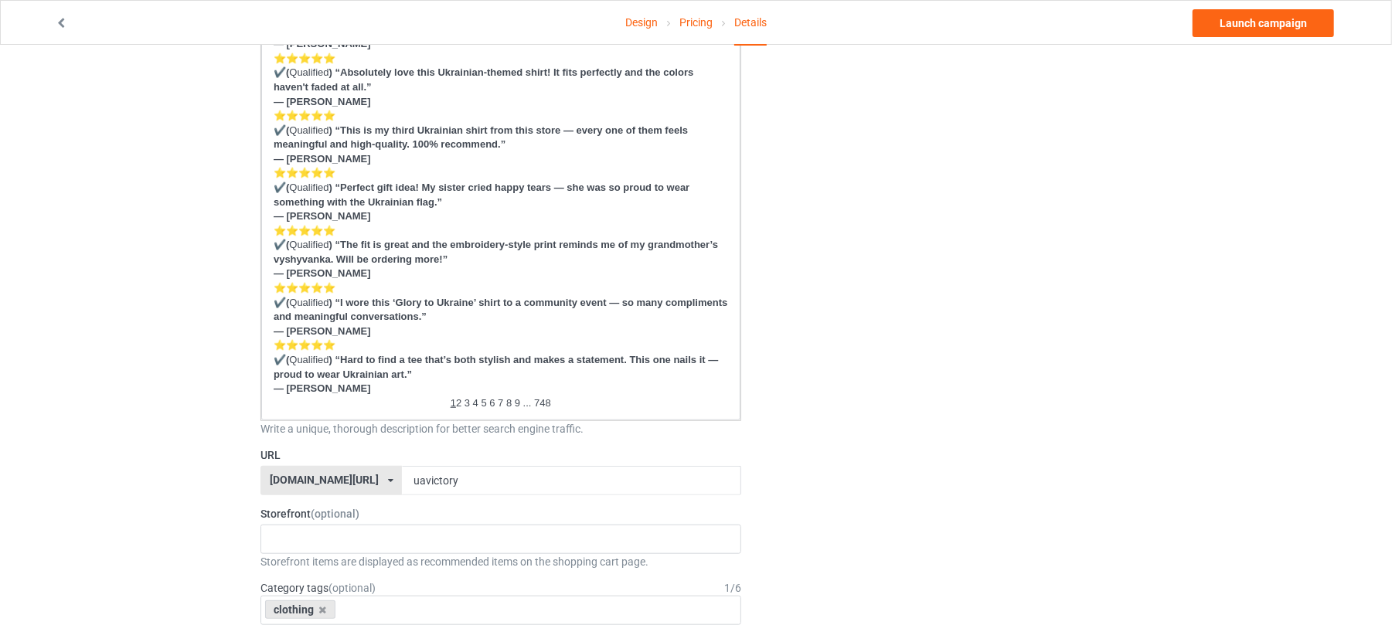
type input "Heart of [GEOGRAPHIC_DATA]"
drag, startPoint x: 461, startPoint y: 480, endPoint x: 349, endPoint y: 479, distance: 112.1
click at [349, 479] on div "shirtenergy.com/ shirtenergy.com/ teechip.com/ 6273c5abfddeea00434bafb3 587d0d4…" at bounding box center [500, 480] width 481 height 29
paste input "Heart of [GEOGRAPHIC_DATA]"
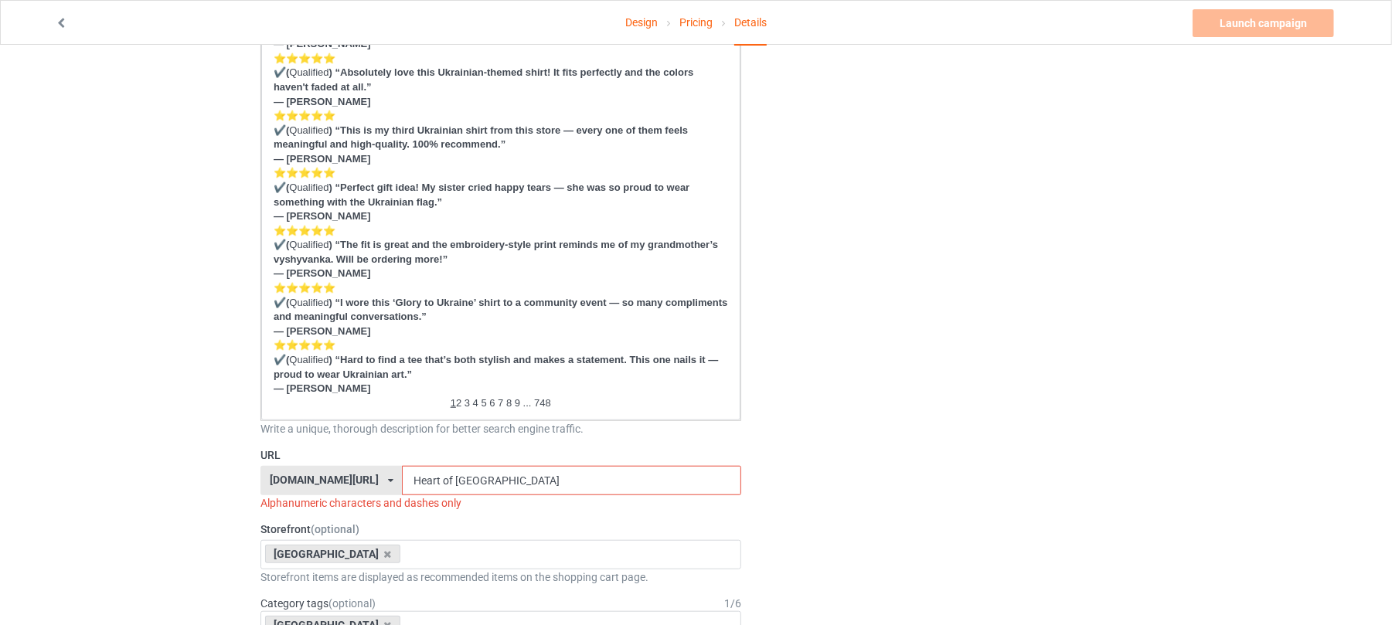
drag, startPoint x: 394, startPoint y: 480, endPoint x: 363, endPoint y: 480, distance: 30.9
click at [363, 480] on div "shirtenergy.com/ shirtenergy.com/ teechip.com/ 6273c5abfddeea00434bafb3 587d0d4…" at bounding box center [500, 480] width 481 height 29
click at [415, 479] on input "heart of Ukraine" at bounding box center [571, 480] width 339 height 29
click at [430, 477] on input "heart-of Ukraine" at bounding box center [571, 480] width 339 height 29
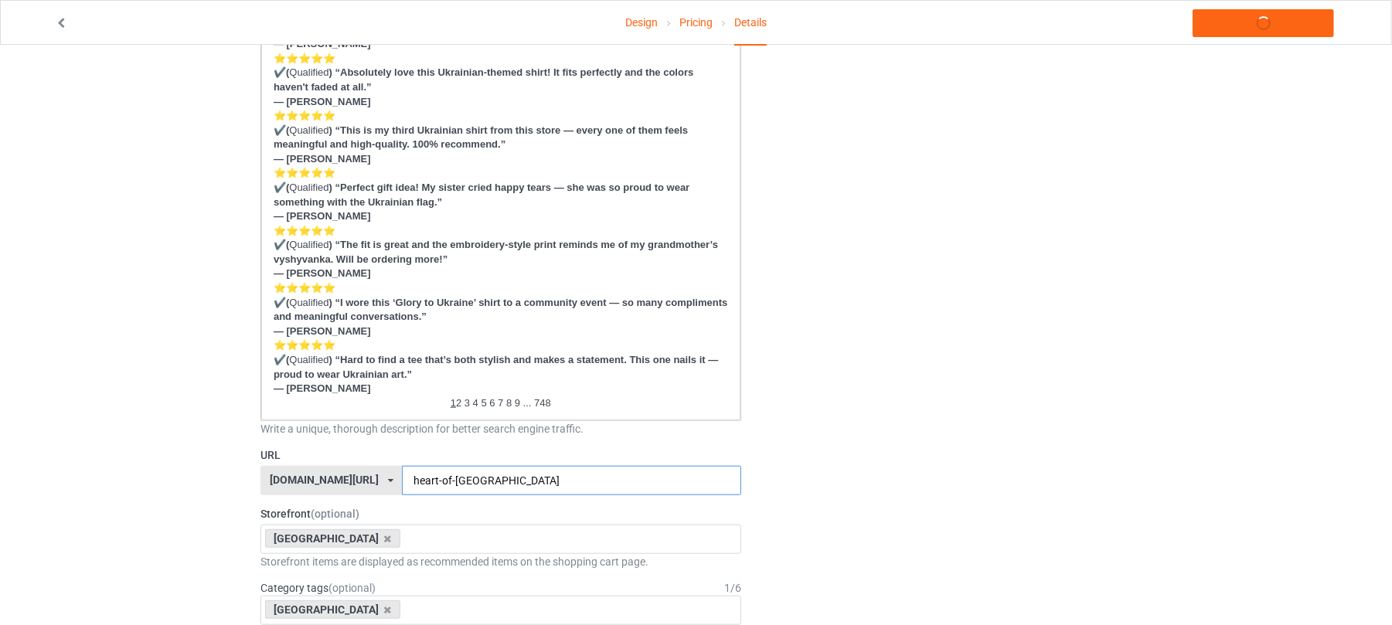
click at [436, 481] on input "heart-of-Ukraine" at bounding box center [571, 480] width 339 height 29
type input "heart-of-ua"
click at [915, 427] on div "Change default product or side" at bounding box center [947, 540] width 390 height 2391
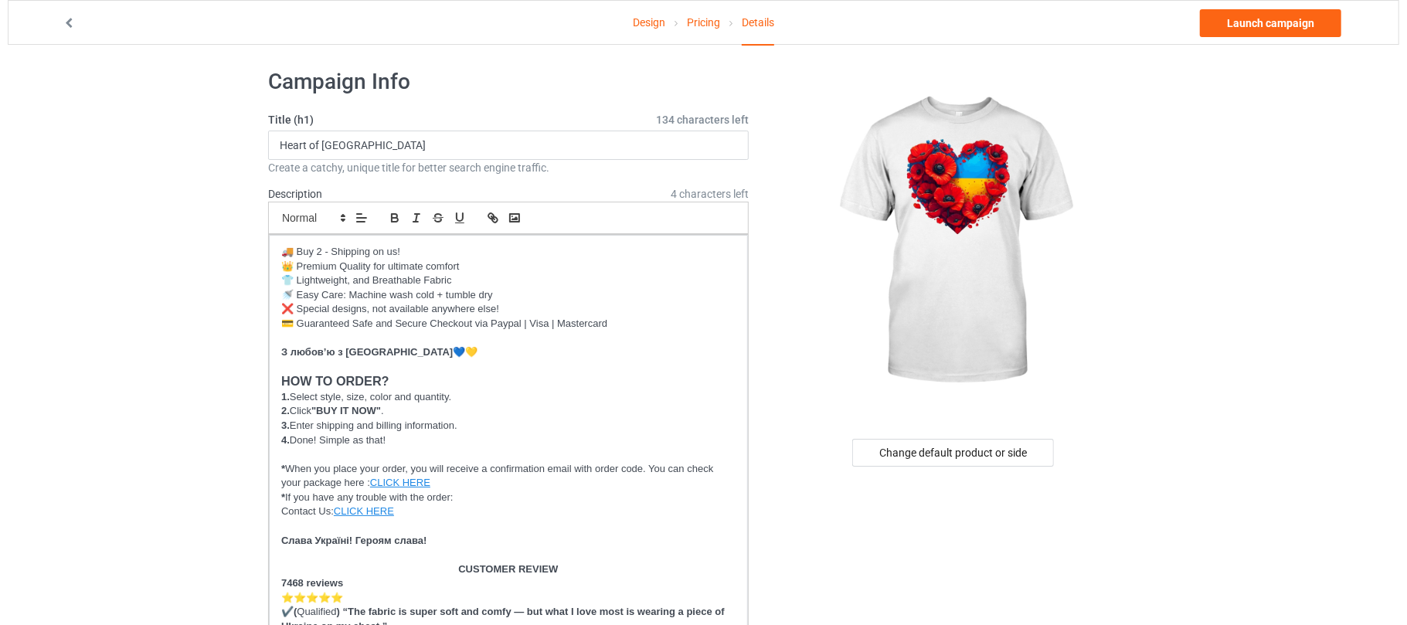
scroll to position [0, 0]
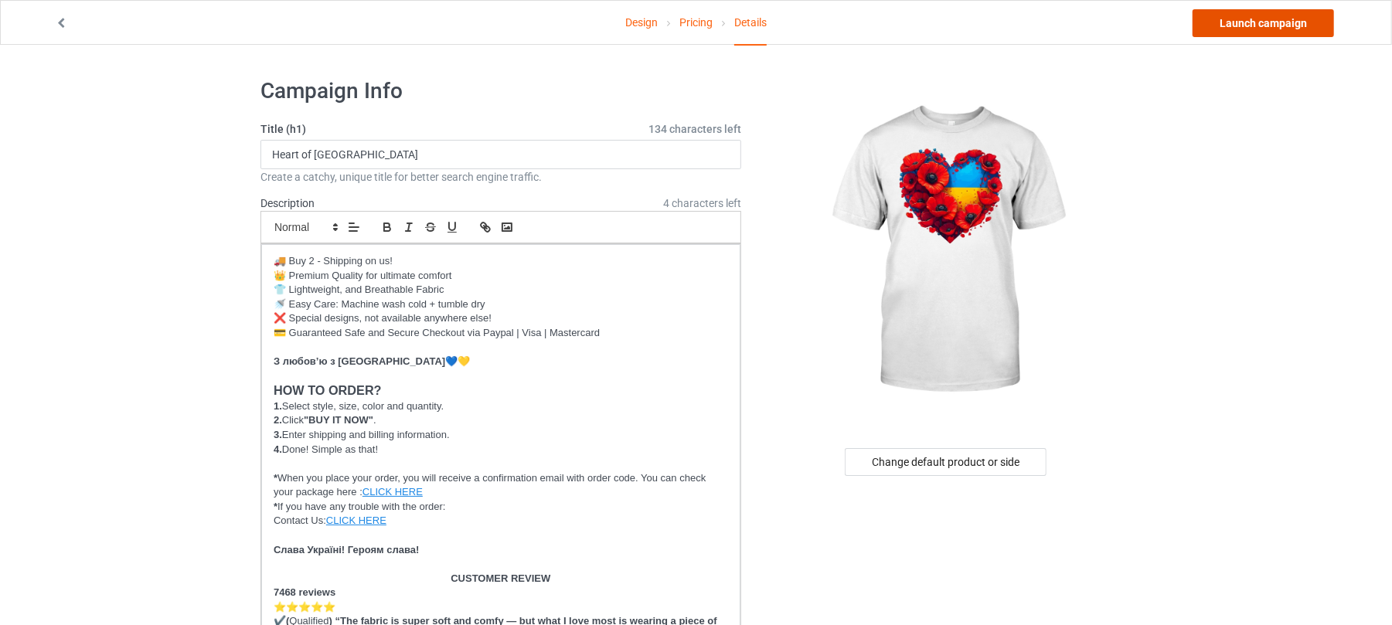
click at [1292, 22] on link "Launch campaign" at bounding box center [1263, 23] width 141 height 28
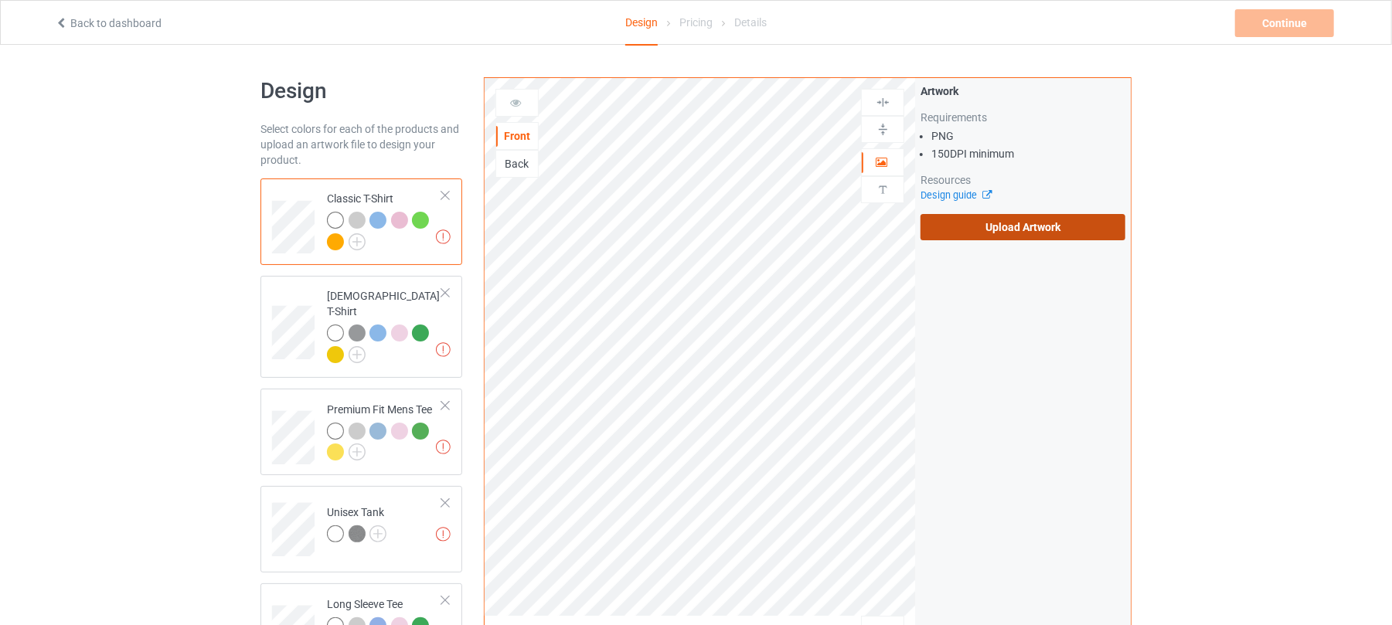
click at [999, 226] on label "Upload Artwork" at bounding box center [1023, 227] width 205 height 26
click at [0, 0] on input "Upload Artwork" at bounding box center [0, 0] width 0 height 0
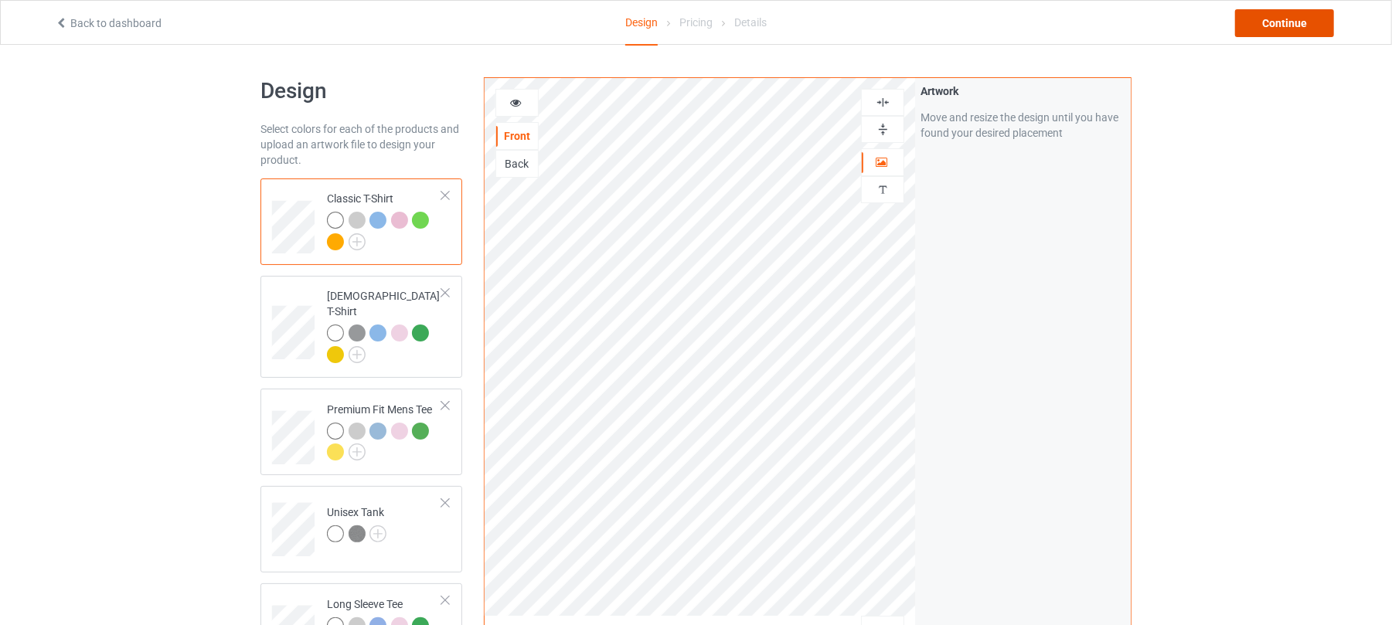
click at [1292, 26] on div "Continue" at bounding box center [1284, 23] width 99 height 28
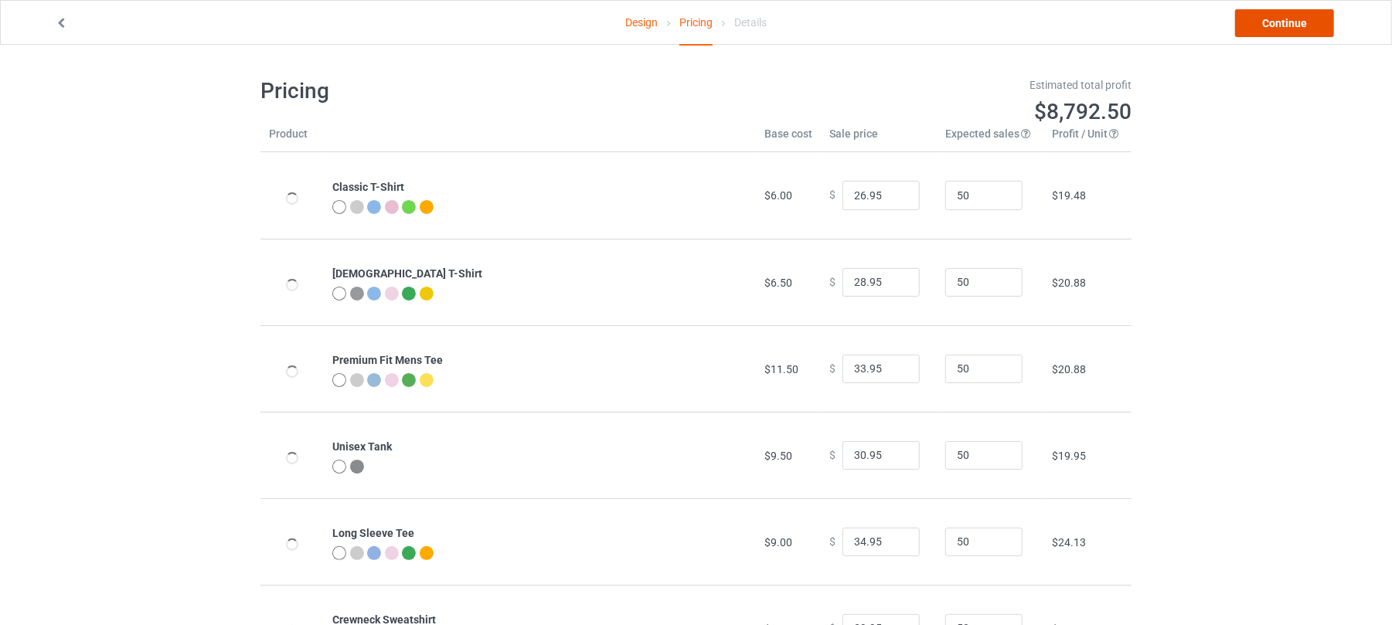
click at [1271, 23] on link "Continue" at bounding box center [1284, 23] width 99 height 28
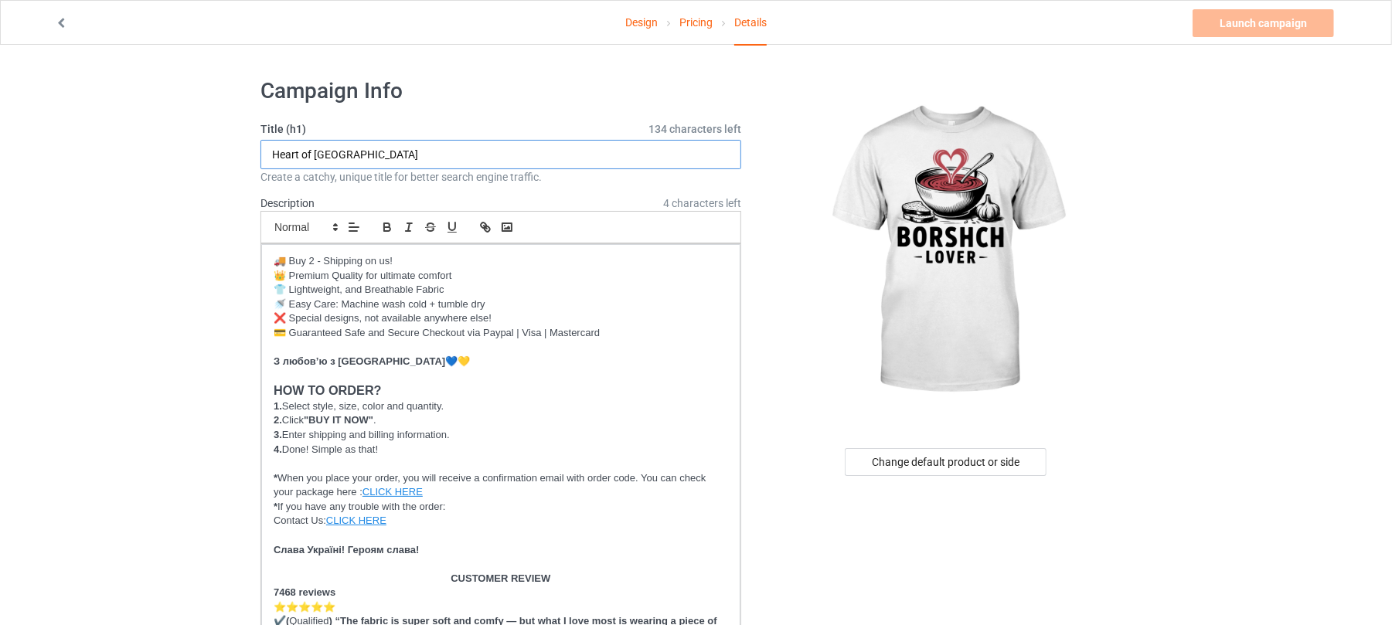
drag, startPoint x: 405, startPoint y: 152, endPoint x: 112, endPoint y: 155, distance: 292.9
drag, startPoint x: 359, startPoint y: 152, endPoint x: 113, endPoint y: 130, distance: 247.6
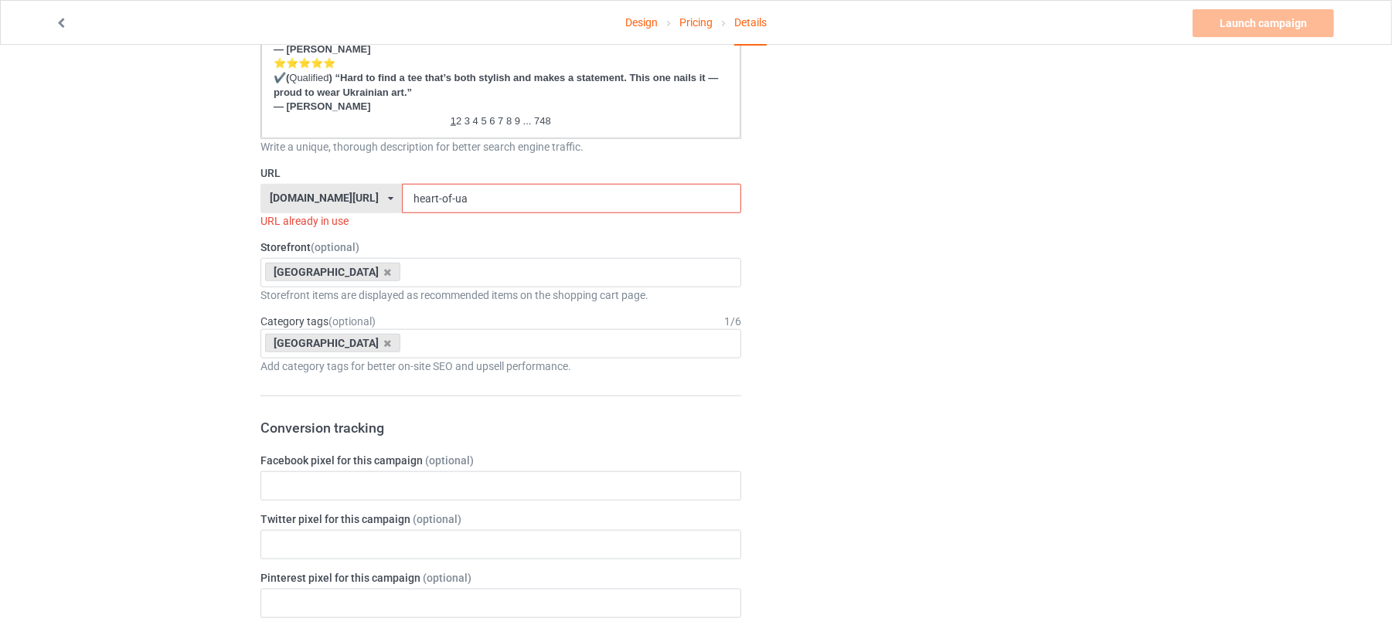
scroll to position [1030, 0]
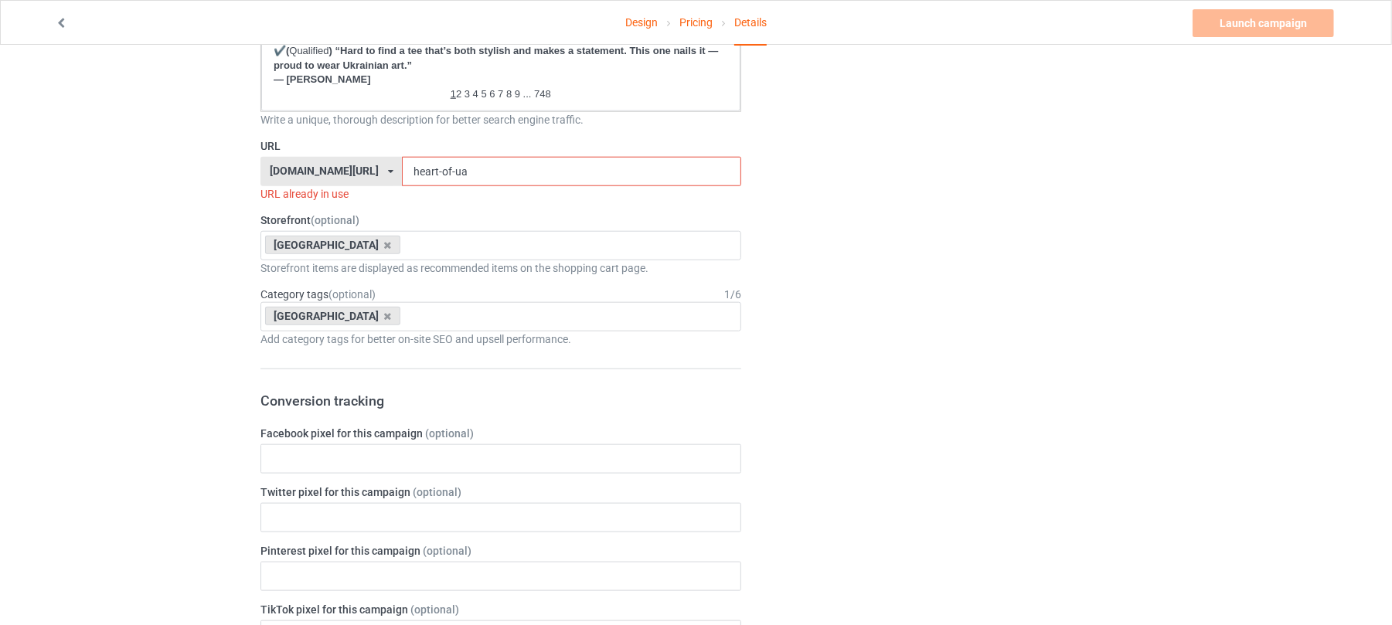
type input "Borshch Lover"
drag, startPoint x: 476, startPoint y: 170, endPoint x: 375, endPoint y: 183, distance: 102.1
click at [343, 170] on div "[DOMAIN_NAME][URL] [DOMAIN_NAME][URL] [DOMAIN_NAME][URL] 6273c5abfddeea00434baf…" at bounding box center [500, 171] width 481 height 29
paste input "Borshch Lover"
click at [427, 170] on input "Borshch Lover" at bounding box center [571, 171] width 339 height 29
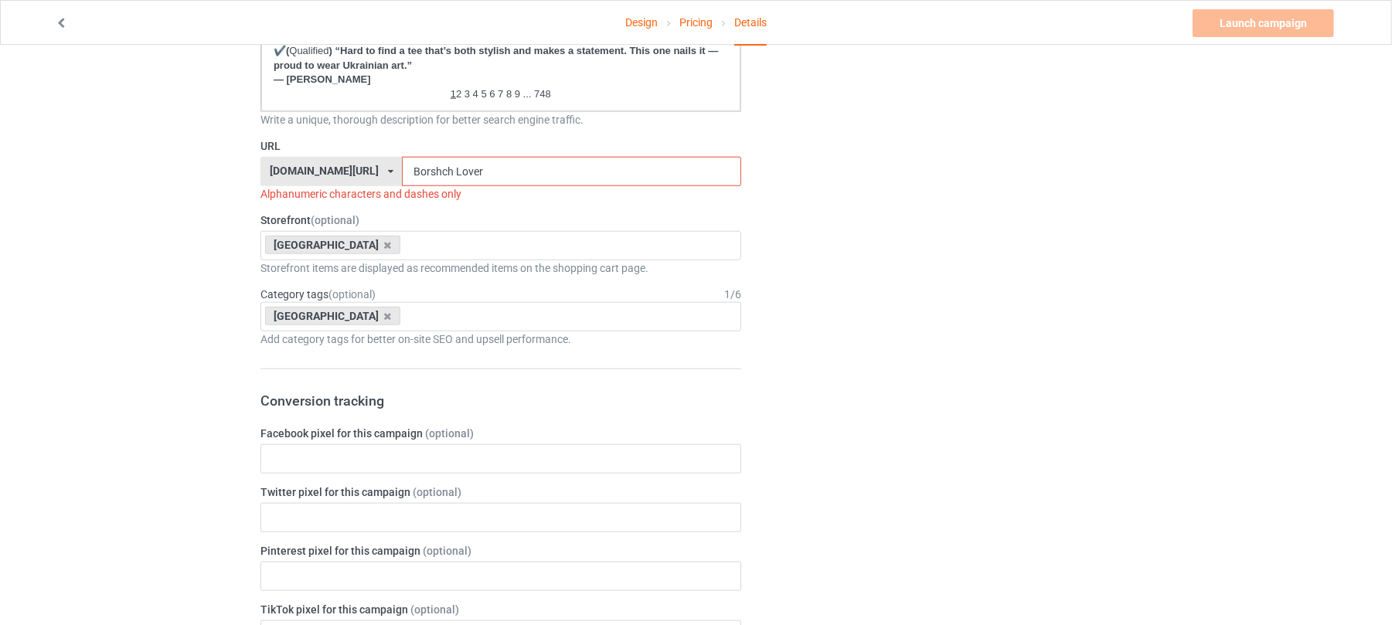
click at [431, 170] on input "Borshch Lover" at bounding box center [571, 171] width 339 height 29
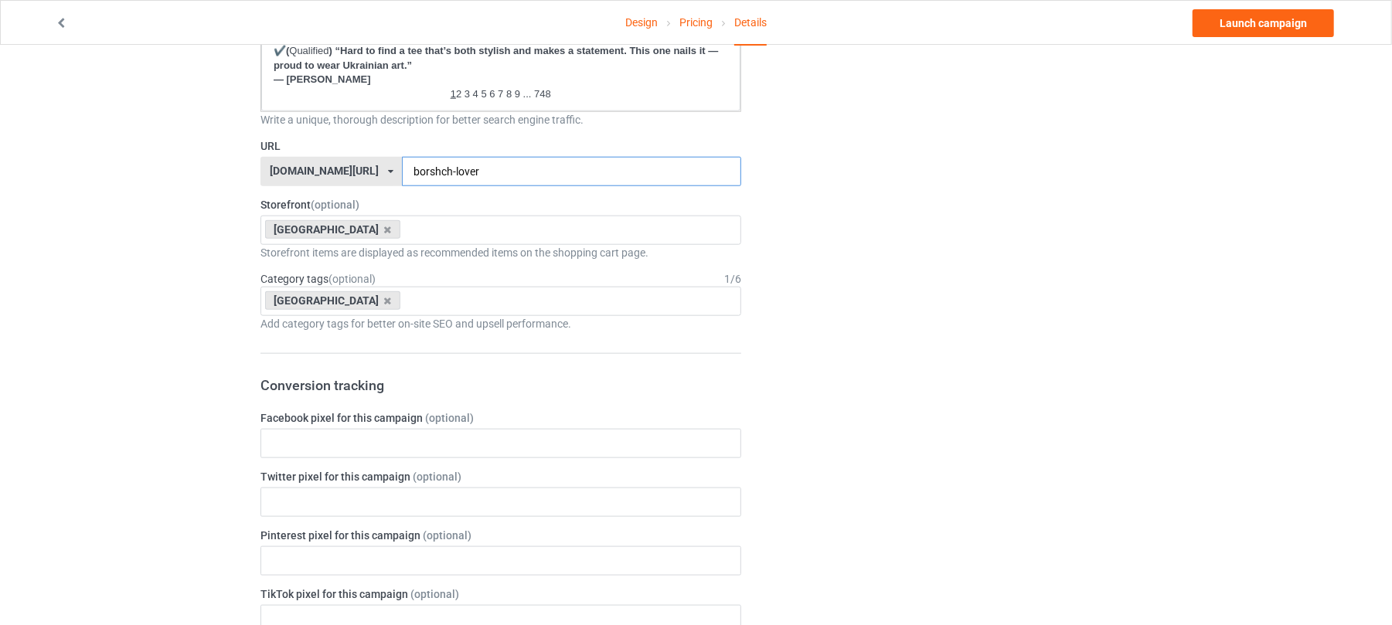
type input "borshch-lover"
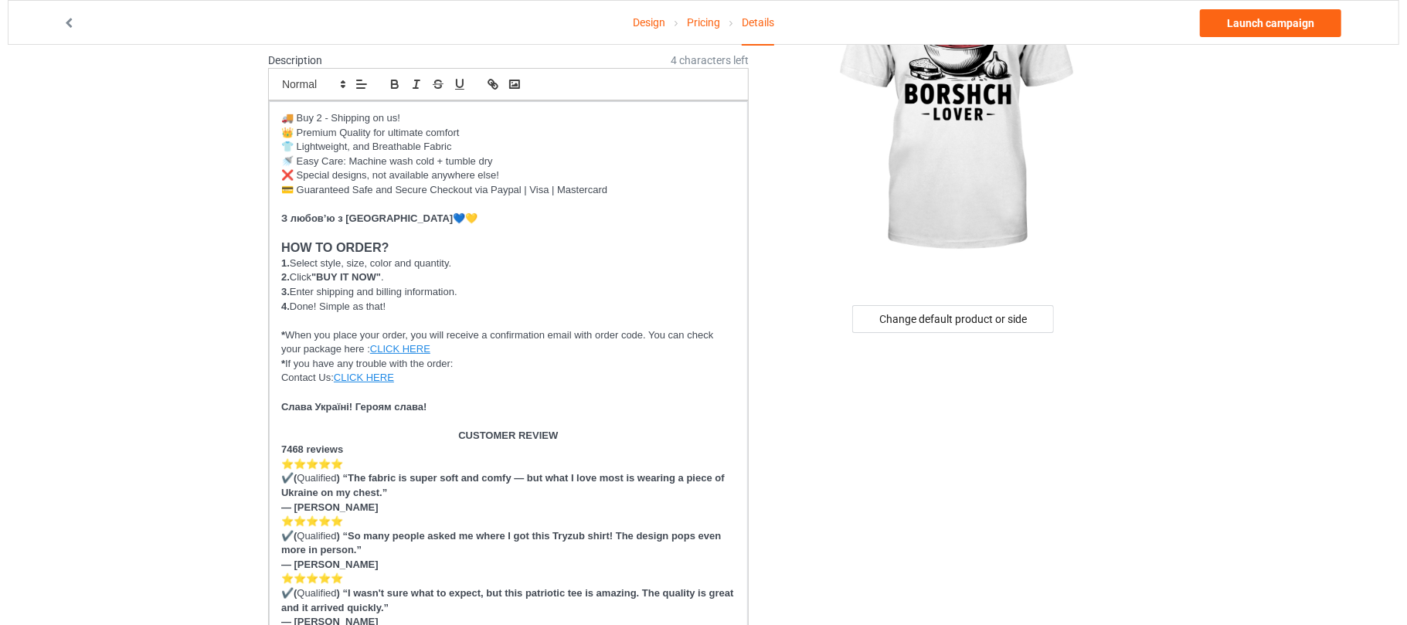
scroll to position [0, 0]
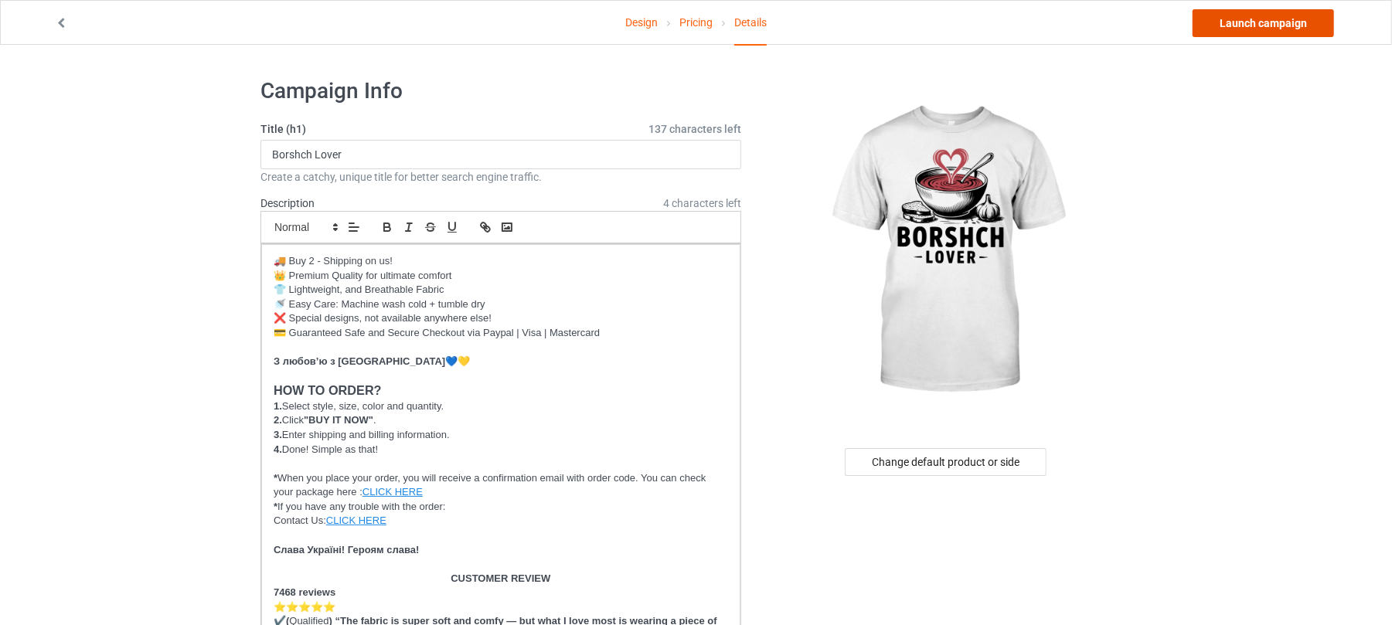
click at [1262, 19] on link "Launch campaign" at bounding box center [1263, 23] width 141 height 28
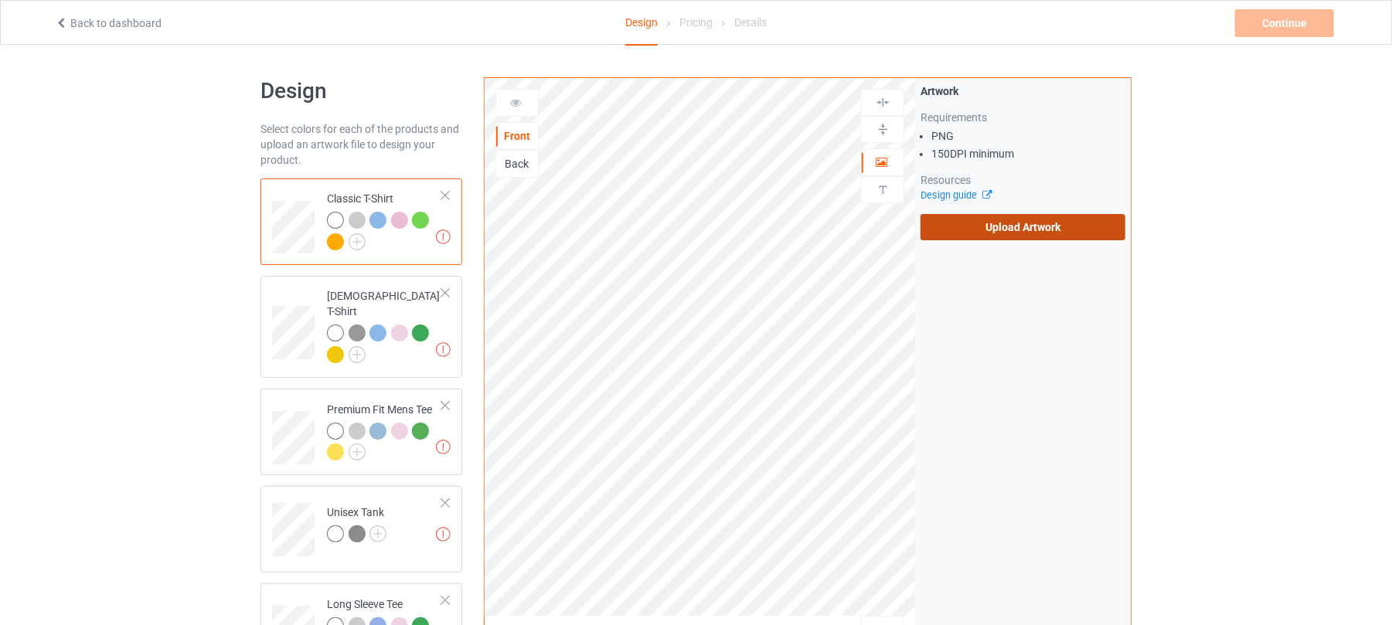
click at [1034, 226] on label "Upload Artwork" at bounding box center [1023, 227] width 205 height 26
click at [0, 0] on input "Upload Artwork" at bounding box center [0, 0] width 0 height 0
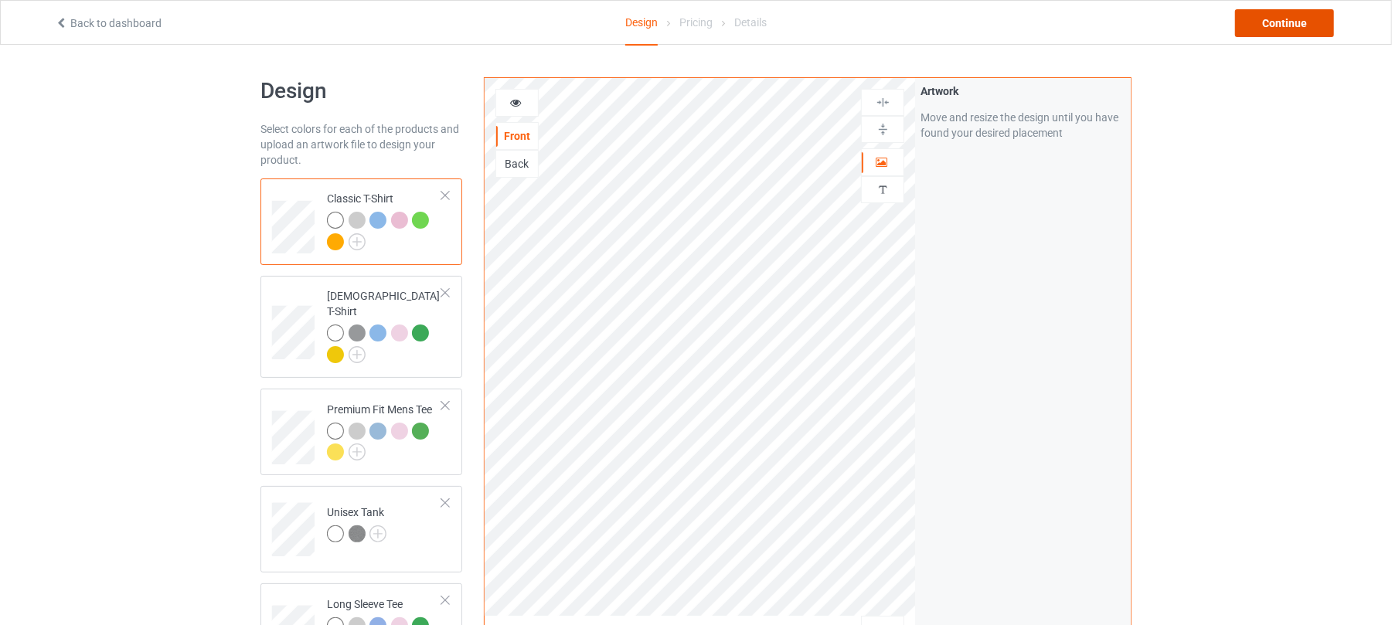
click at [1288, 26] on div "Continue" at bounding box center [1284, 23] width 99 height 28
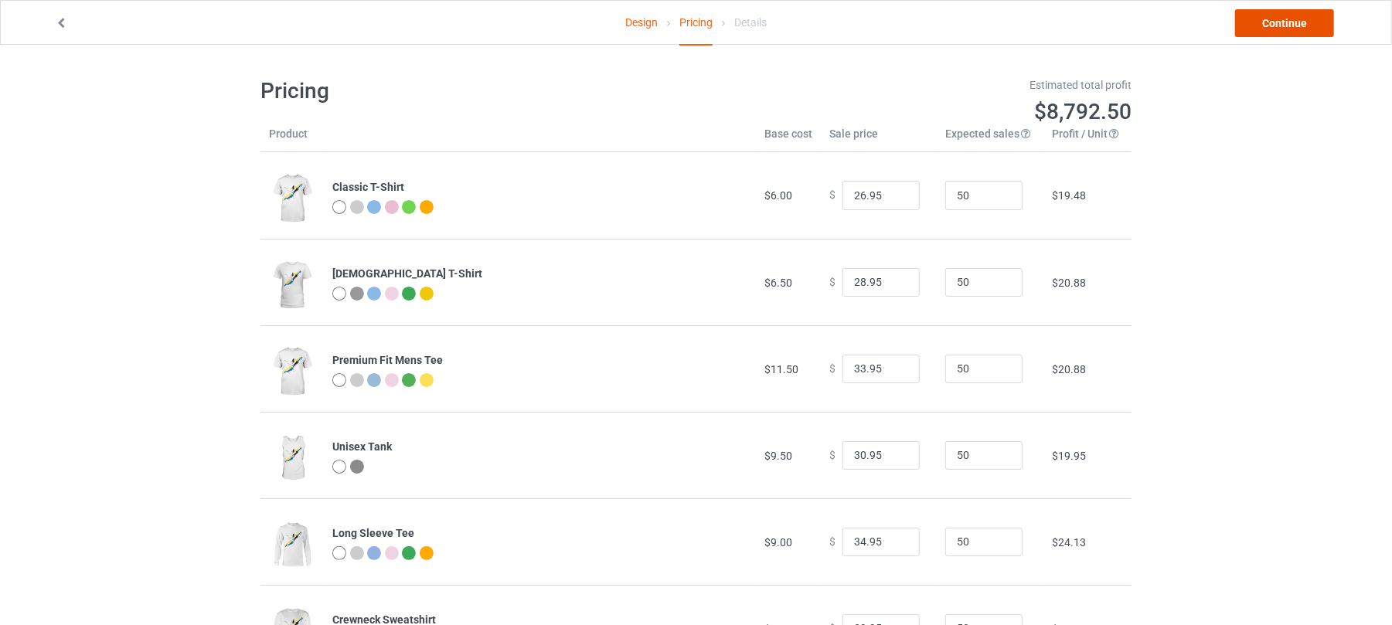
click at [1278, 22] on link "Continue" at bounding box center [1284, 23] width 99 height 28
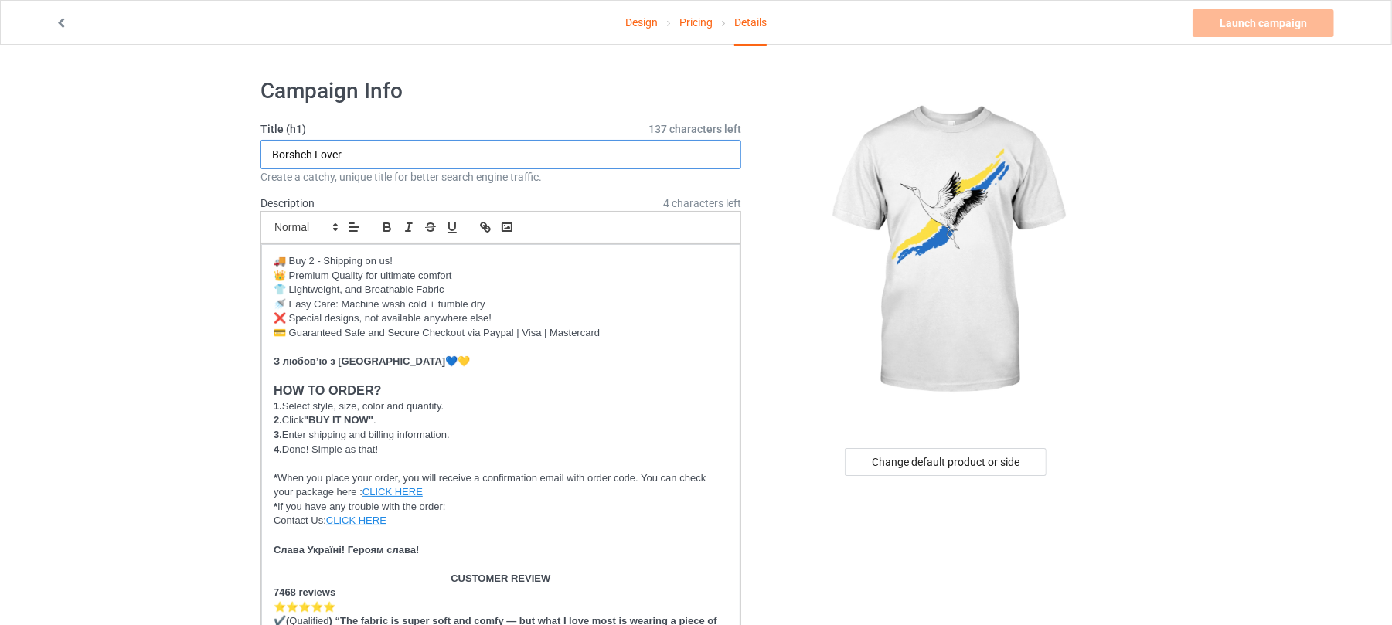
drag, startPoint x: 363, startPoint y: 155, endPoint x: 65, endPoint y: 146, distance: 298.5
paste input "Ukrainian Crane"
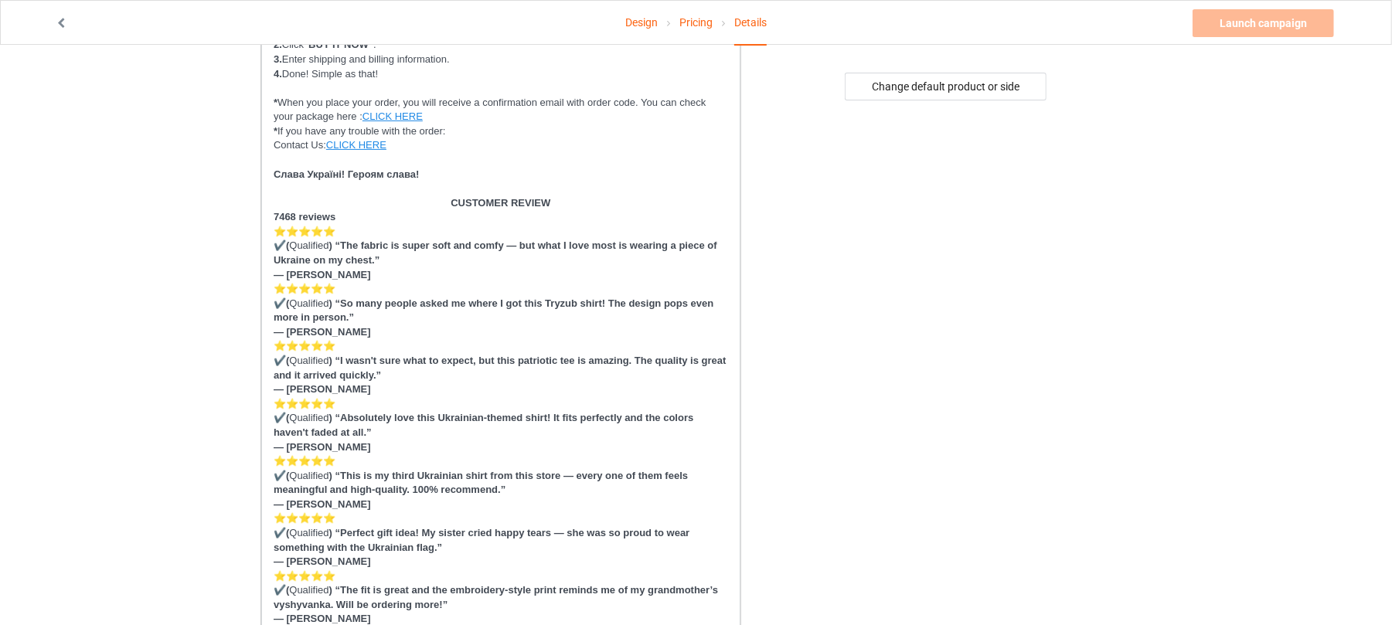
scroll to position [721, 0]
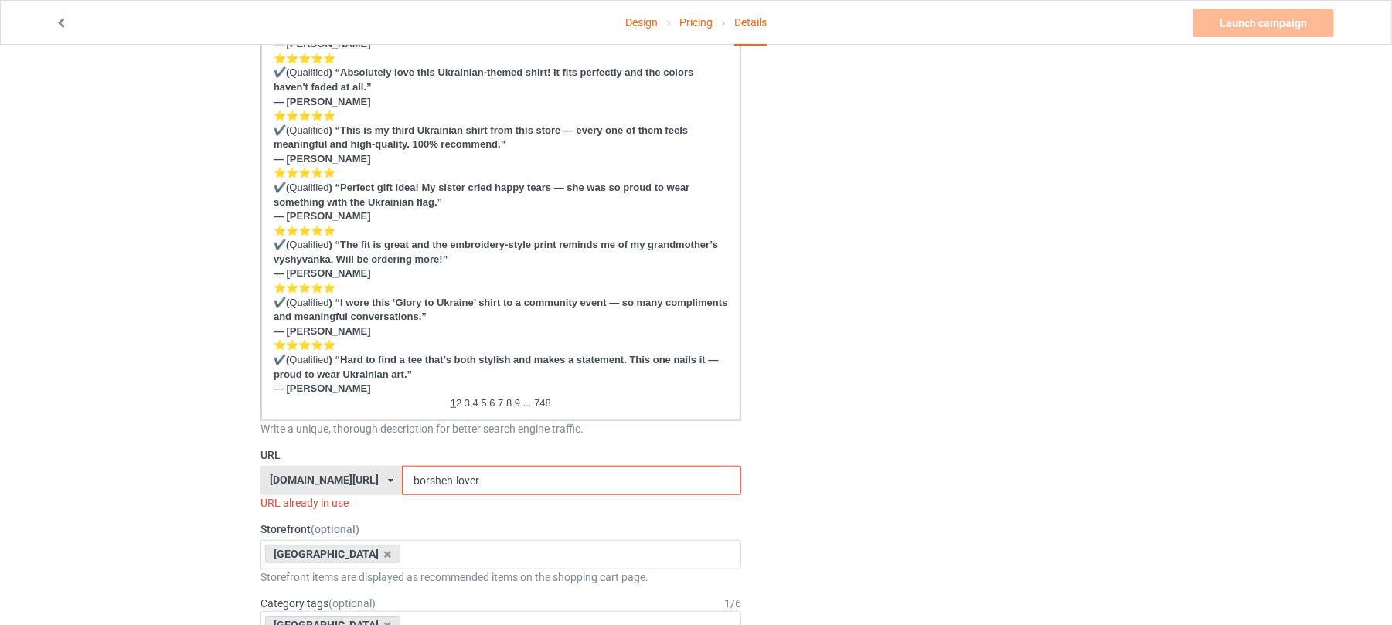
type input "Ukrainian Crane"
drag, startPoint x: 520, startPoint y: 480, endPoint x: 233, endPoint y: 484, distance: 286.8
click at [247, 484] on div "Design Pricing Details Launch campaign Invalid campaign URL Campaign Info Title…" at bounding box center [696, 549] width 1392 height 2450
paste input "Ukrainian Crane"
click at [402, 481] on input "Ukrainian Crane" at bounding box center [571, 480] width 339 height 29
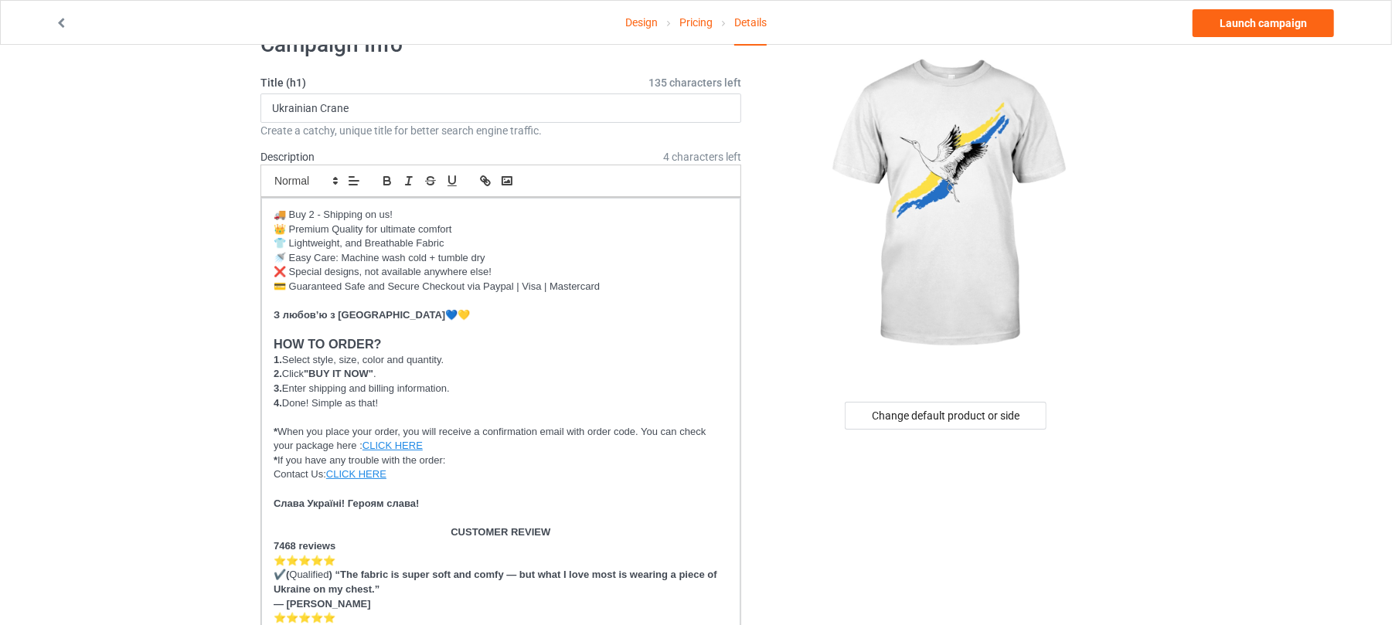
scroll to position [0, 0]
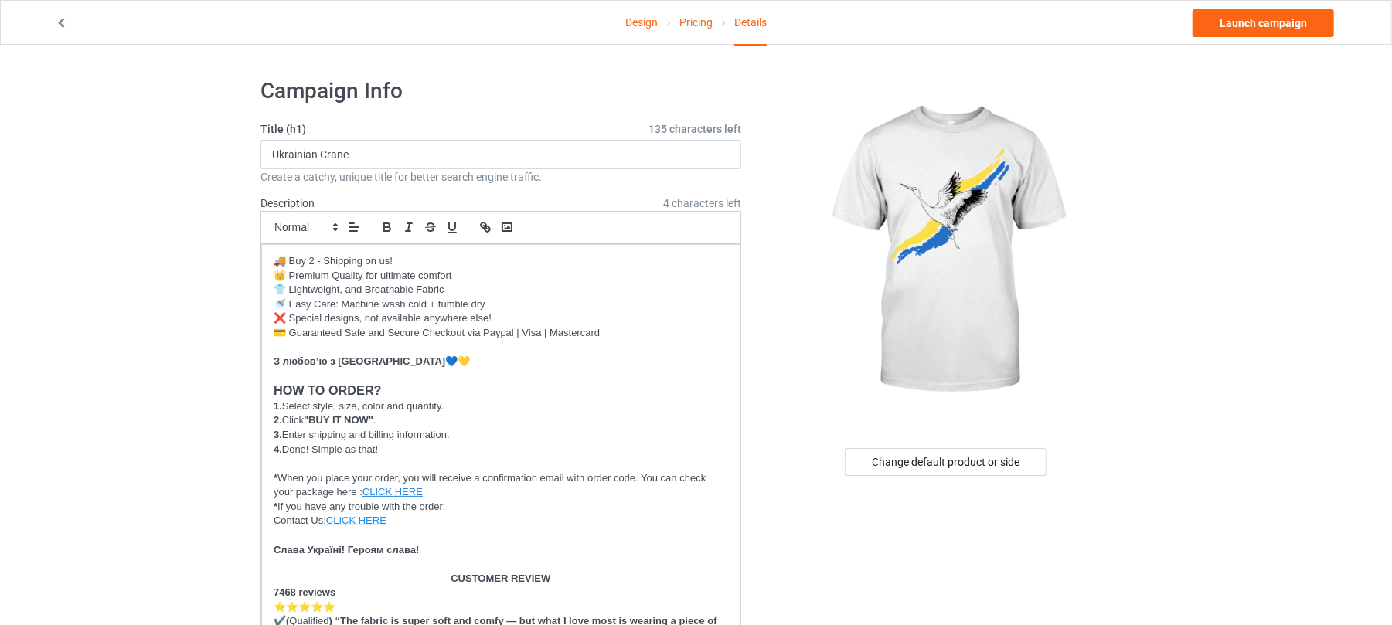
type input "ukrainian-crane"
drag, startPoint x: 430, startPoint y: 362, endPoint x: 220, endPoint y: 359, distance: 209.5
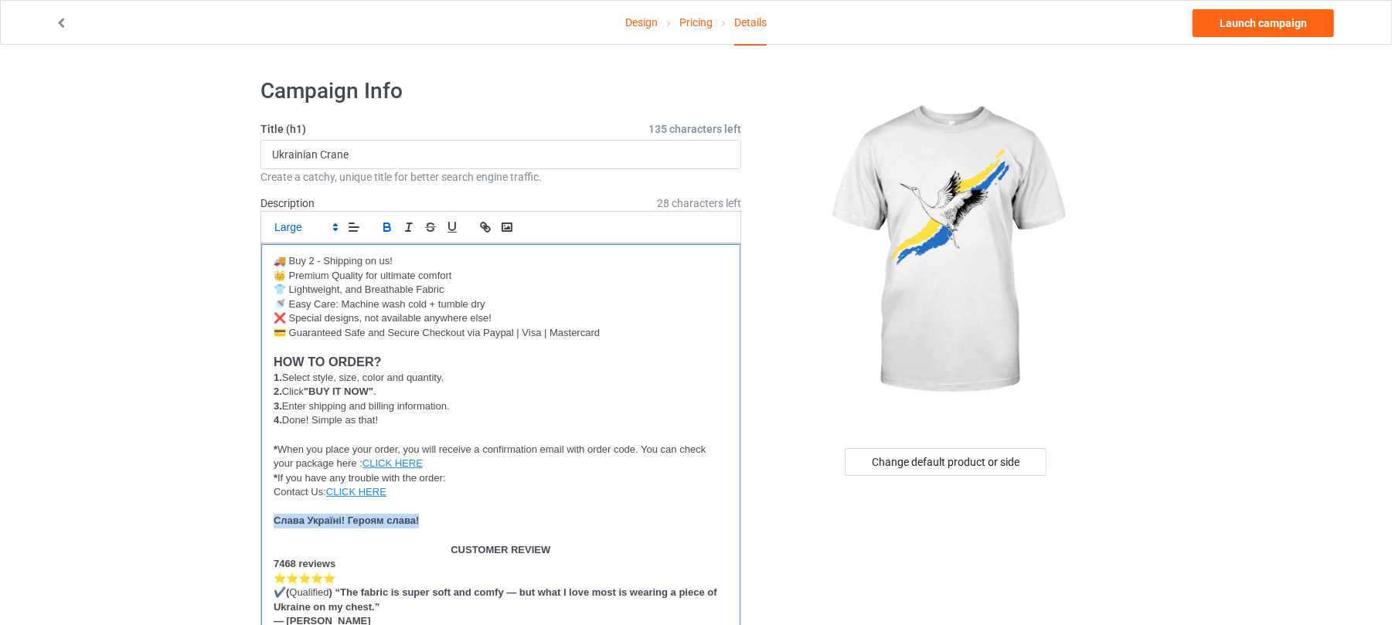
drag, startPoint x: 465, startPoint y: 522, endPoint x: 214, endPoint y: 521, distance: 251.2
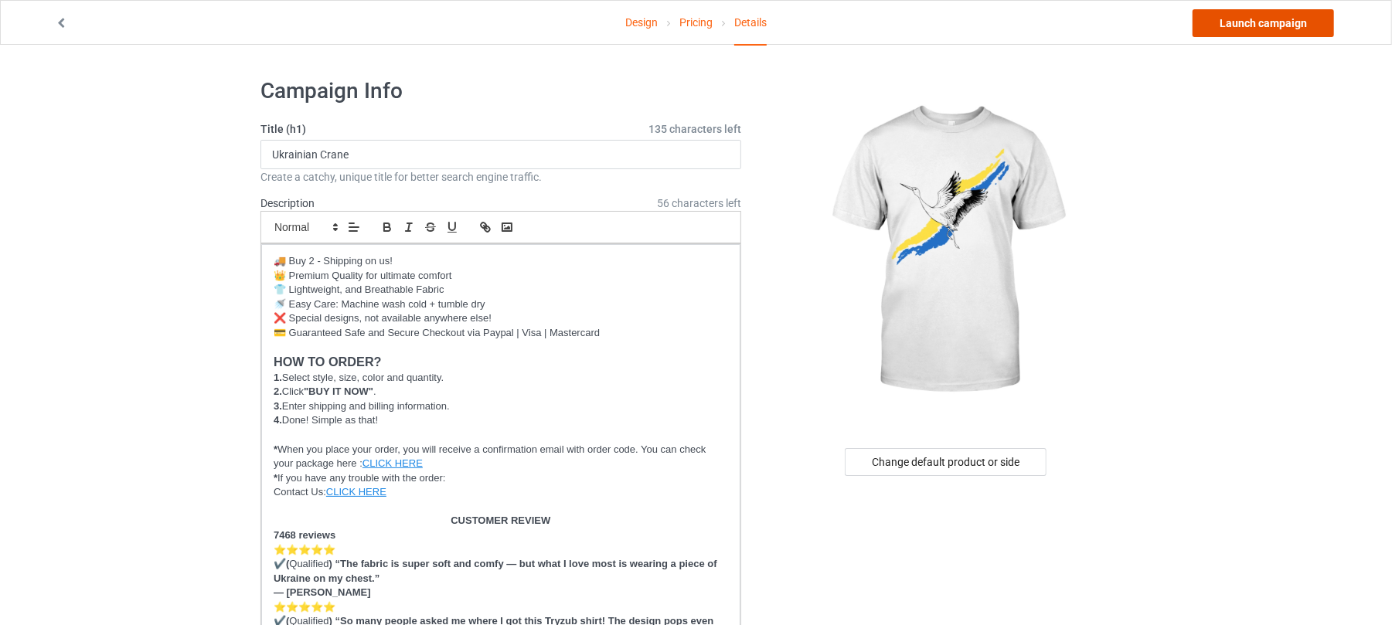
click at [1256, 22] on link "Launch campaign" at bounding box center [1263, 23] width 141 height 28
